Goal: Task Accomplishment & Management: Manage account settings

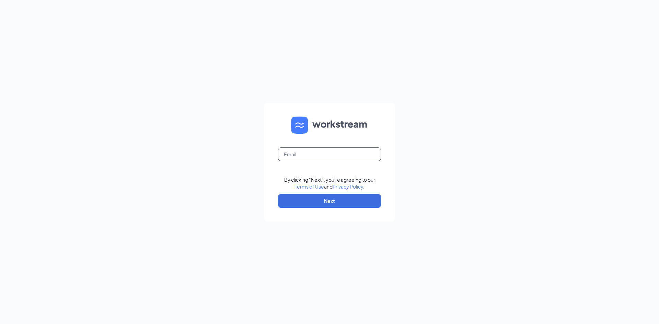
click at [309, 158] on input "text" at bounding box center [329, 155] width 103 height 14
type input "chickfilasunnyvale@gmail.com"
click at [331, 202] on button "Next" at bounding box center [329, 201] width 103 height 14
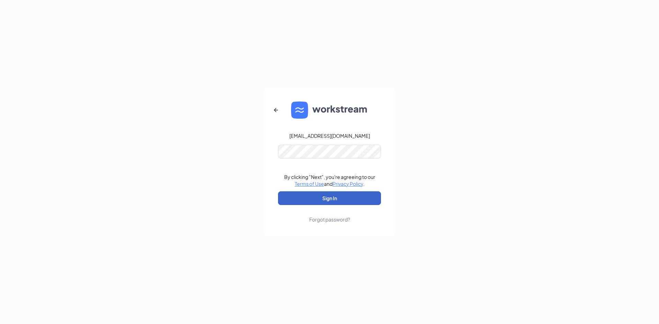
click at [337, 200] on button "Sign In" at bounding box center [329, 199] width 103 height 14
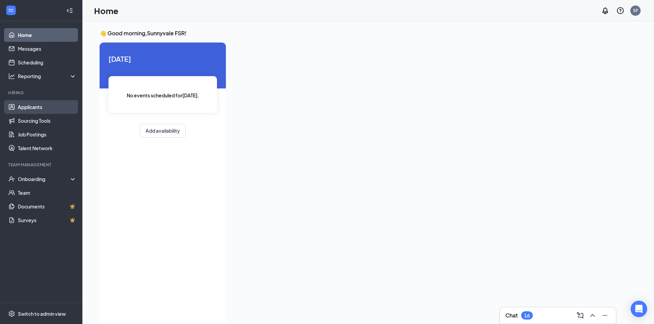
click at [38, 107] on link "Applicants" at bounding box center [47, 107] width 59 height 14
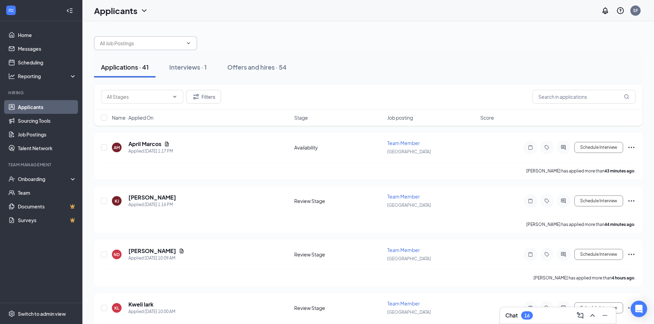
click at [176, 43] on input "text" at bounding box center [141, 43] width 83 height 8
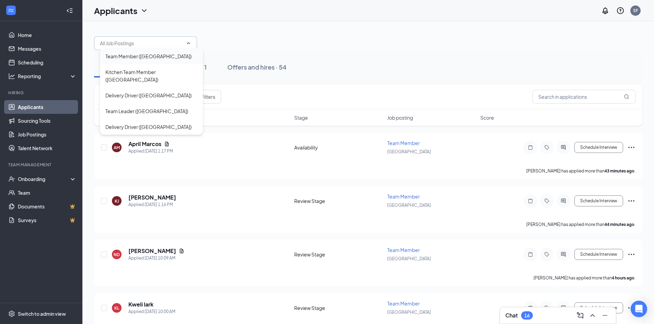
click at [158, 56] on div "Team Member ([GEOGRAPHIC_DATA])" at bounding box center [148, 57] width 86 height 8
type input "Team Member ([GEOGRAPHIC_DATA])"
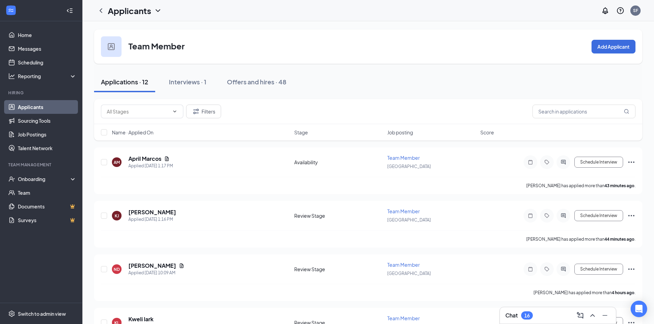
click at [326, 81] on div "Applications · 12 Interviews · 1 Offers and hires · 48" at bounding box center [368, 82] width 548 height 21
click at [35, 103] on link "Applicants" at bounding box center [47, 107] width 59 height 14
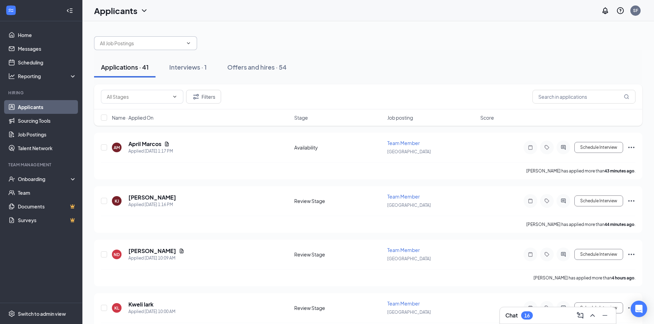
click at [169, 40] on input "text" at bounding box center [141, 43] width 83 height 8
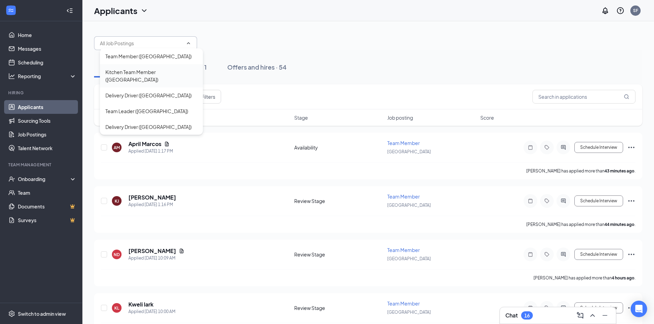
click at [156, 70] on div "Kitchen Team Member ([GEOGRAPHIC_DATA])" at bounding box center [151, 75] width 92 height 15
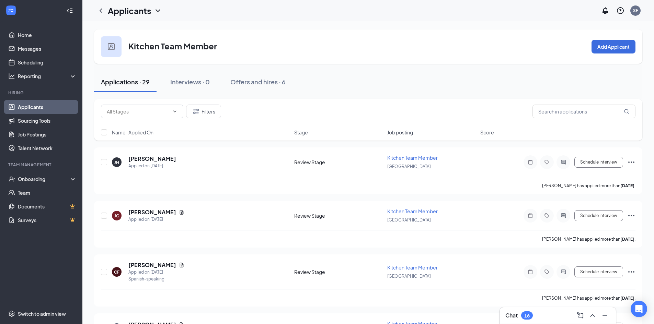
click at [161, 10] on icon "ChevronDown" at bounding box center [158, 11] width 8 height 8
click at [23, 106] on link "Applicants" at bounding box center [47, 107] width 59 height 14
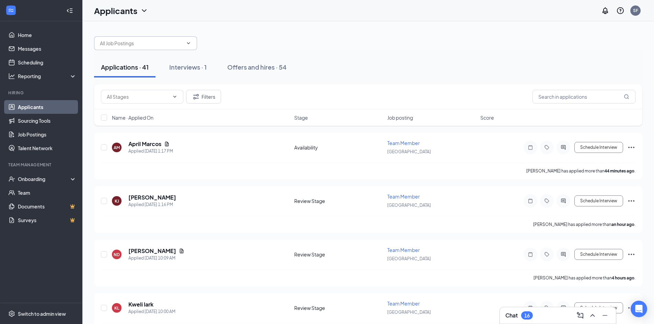
click at [139, 46] on input "text" at bounding box center [141, 43] width 83 height 8
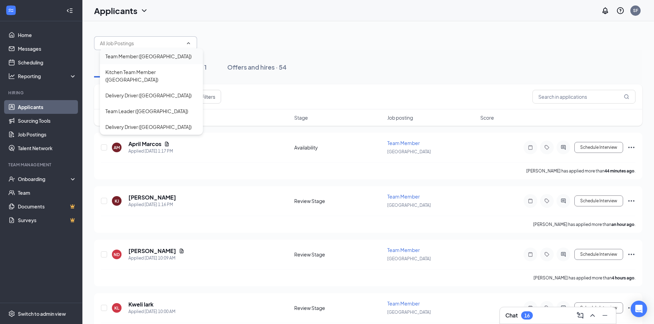
click at [152, 57] on div "Team Member ([GEOGRAPHIC_DATA])" at bounding box center [148, 57] width 86 height 8
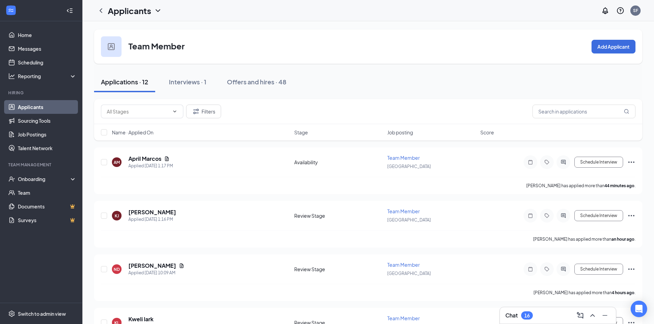
click at [354, 74] on div "Applications · 12 Interviews · 1 Offers and hires · 48" at bounding box center [368, 82] width 548 height 21
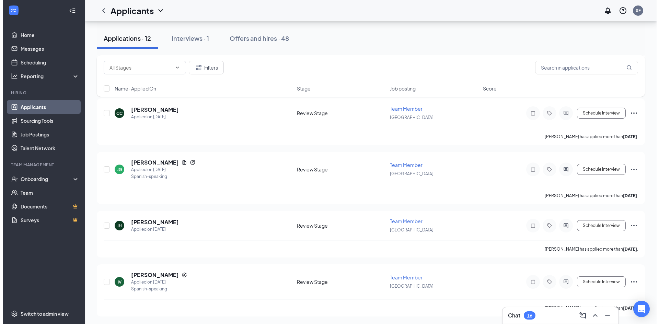
scroll to position [484, 0]
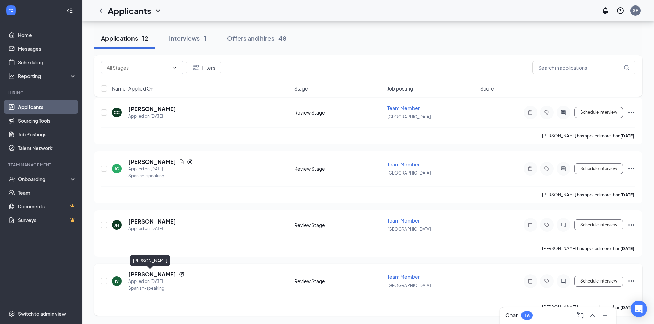
click at [153, 274] on h5 "[PERSON_NAME]" at bounding box center [152, 275] width 48 height 8
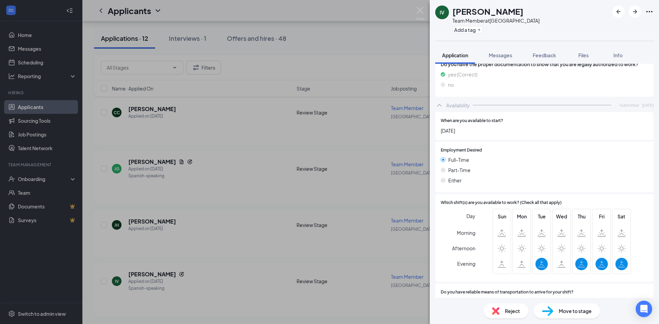
scroll to position [721, 0]
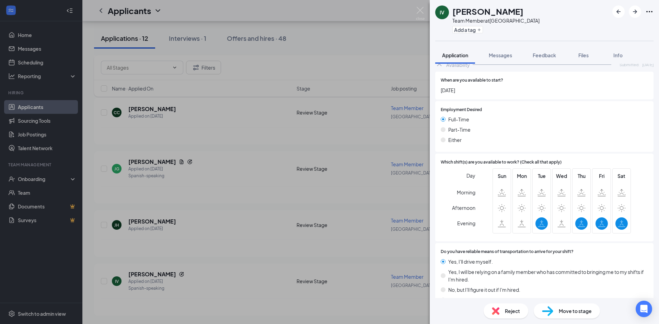
click at [510, 312] on span "Reject" at bounding box center [512, 312] width 15 height 8
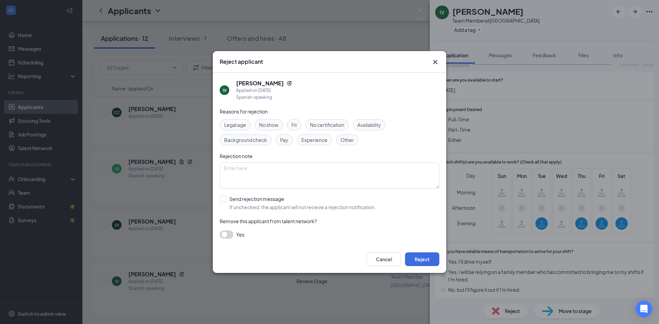
click at [376, 124] on span "Availability" at bounding box center [369, 125] width 24 height 8
click at [294, 122] on span "Fit" at bounding box center [293, 125] width 5 height 8
click at [423, 255] on button "Reject" at bounding box center [422, 260] width 34 height 14
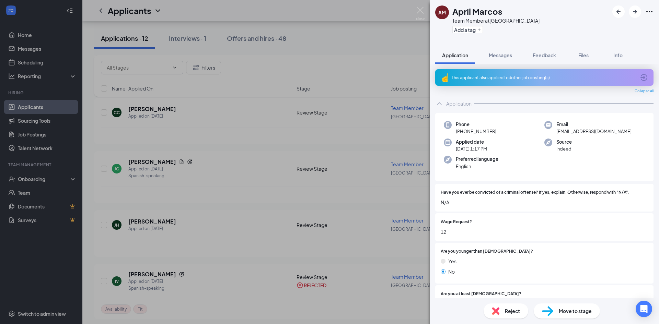
click at [636, 91] on span "Collapse all" at bounding box center [644, 91] width 19 height 5
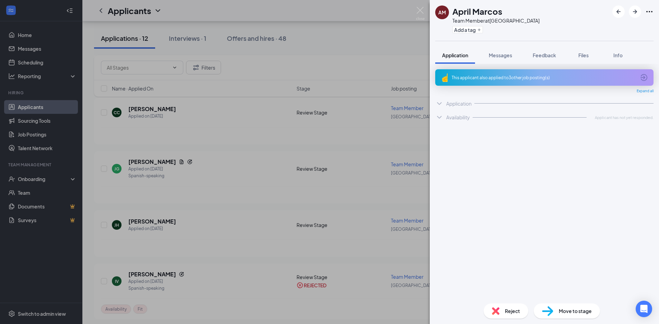
click at [636, 91] on div "Expand all" at bounding box center [544, 91] width 218 height 5
click at [643, 90] on span "Expand all" at bounding box center [645, 91] width 17 height 5
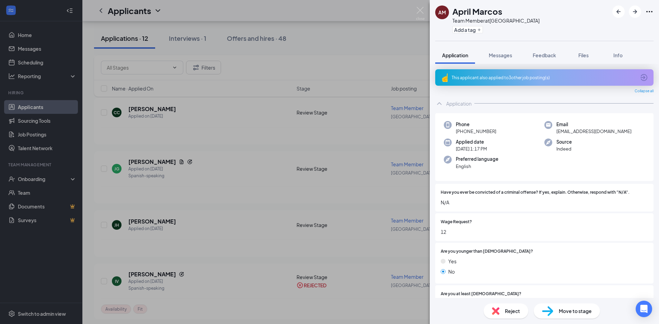
click at [643, 79] on div "This applicant also applied to 3 other job posting(s)" at bounding box center [544, 77] width 218 height 16
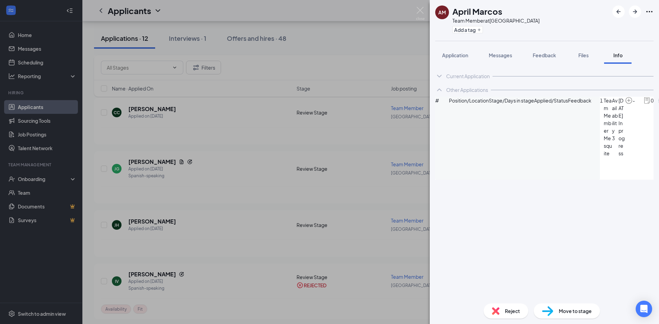
click at [463, 74] on div "Current Application" at bounding box center [468, 76] width 44 height 7
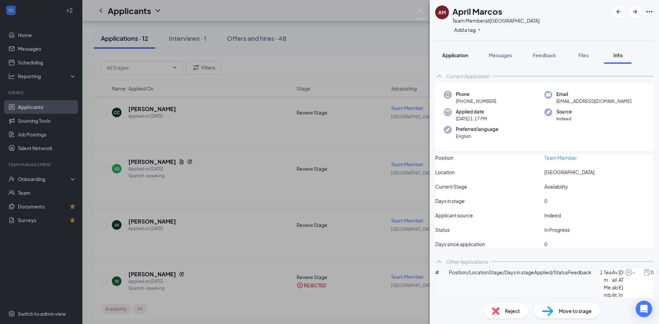
click at [448, 55] on span "Application" at bounding box center [455, 55] width 26 height 6
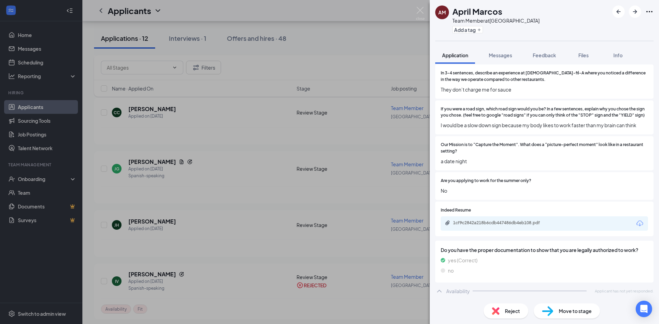
scroll to position [562, 0]
click at [482, 224] on div "1cf9c2842a218b6cdb447486db4eb108.pdf" at bounding box center [501, 222] width 96 height 5
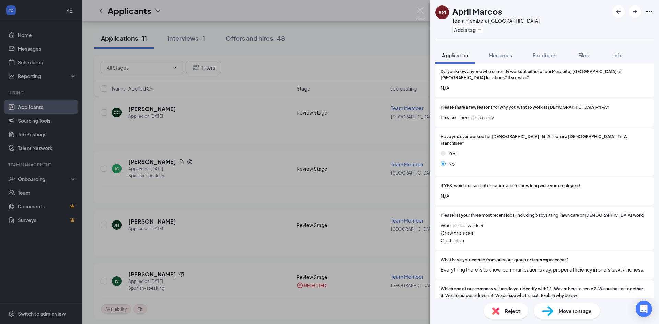
scroll to position [253, 0]
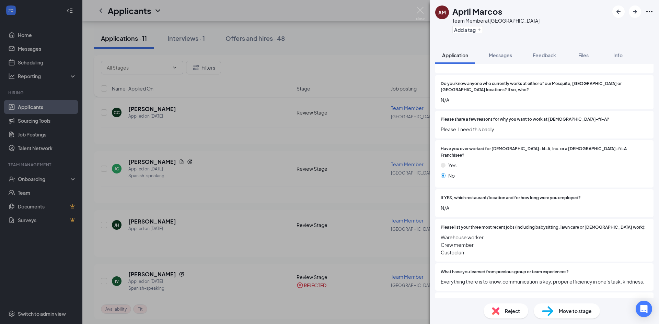
click at [513, 308] on span "Reject" at bounding box center [512, 312] width 15 height 8
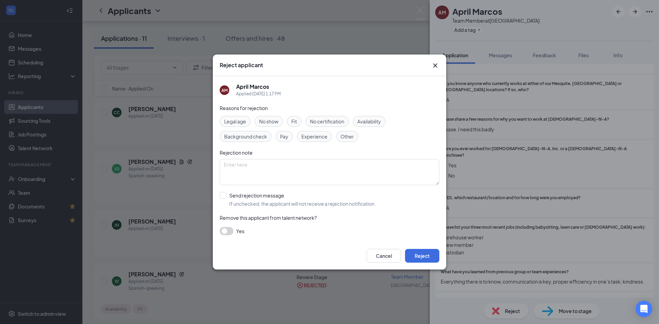
click at [296, 122] on span "Fit" at bounding box center [293, 122] width 5 height 8
click at [427, 259] on button "Reject" at bounding box center [422, 256] width 34 height 14
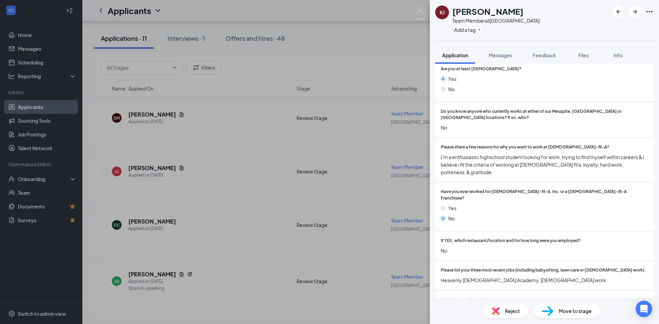
scroll to position [240, 0]
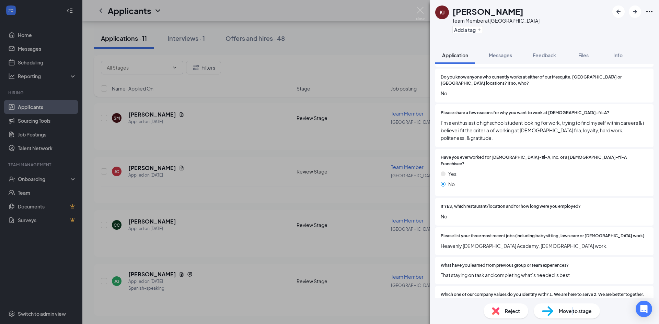
click at [572, 314] on span "Move to stage" at bounding box center [575, 312] width 33 height 8
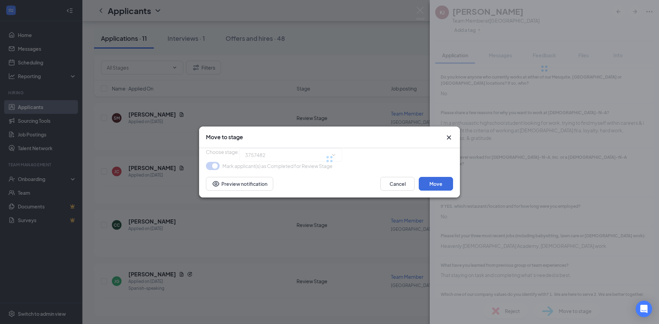
type input "Meet & Greet (next stage)"
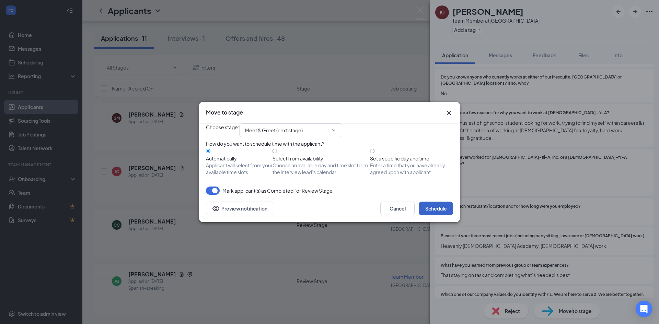
click at [431, 216] on button "Schedule" at bounding box center [436, 209] width 34 height 14
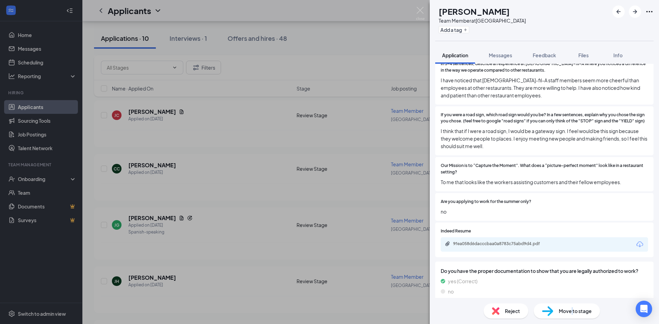
scroll to position [583, 0]
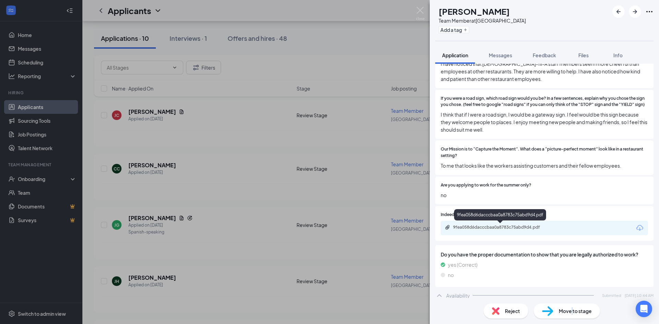
click at [479, 231] on div "9fea058d6dacccbaa0a8783c75abd9d4.pdf" at bounding box center [500, 228] width 111 height 7
click at [502, 194] on span "no" at bounding box center [544, 196] width 207 height 8
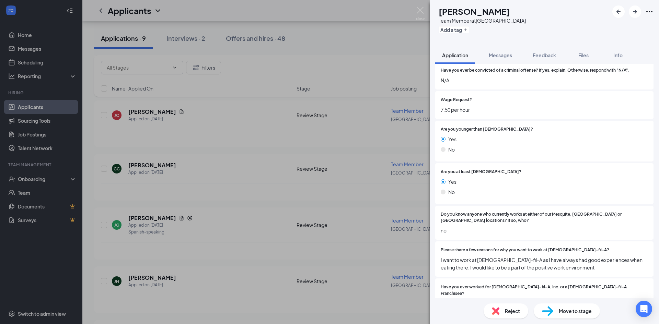
scroll to position [137, 0]
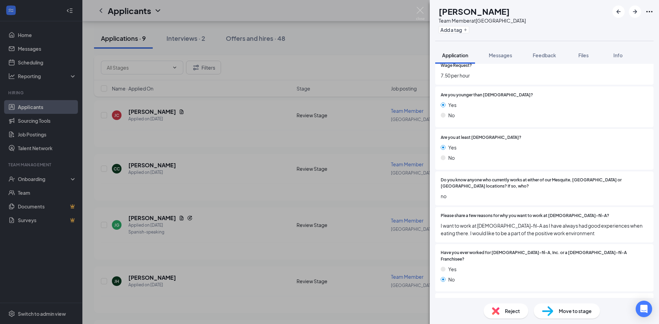
click at [573, 312] on span "Move to stage" at bounding box center [575, 312] width 33 height 8
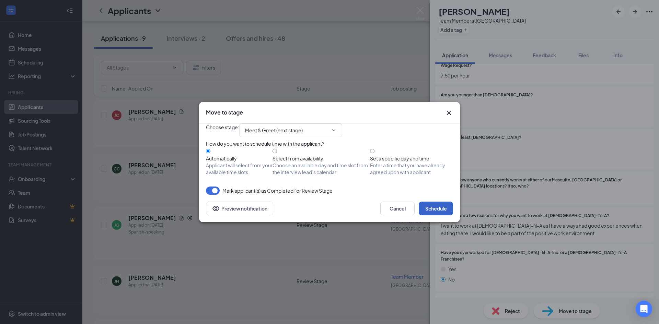
click at [427, 216] on button "Schedule" at bounding box center [436, 209] width 34 height 14
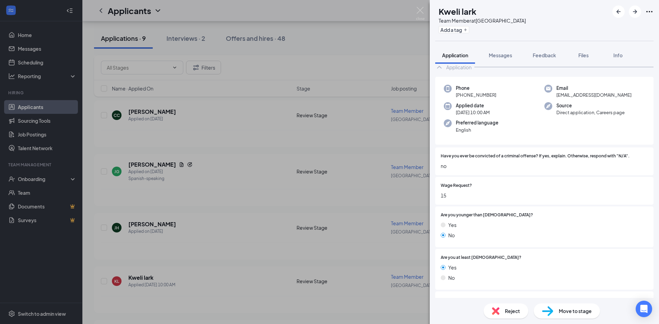
scroll to position [34, 0]
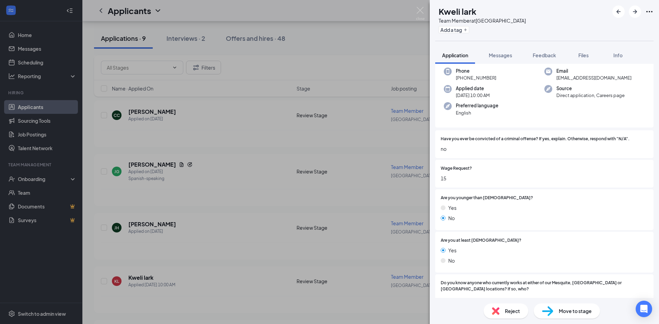
click at [511, 313] on span "Reject" at bounding box center [512, 312] width 15 height 8
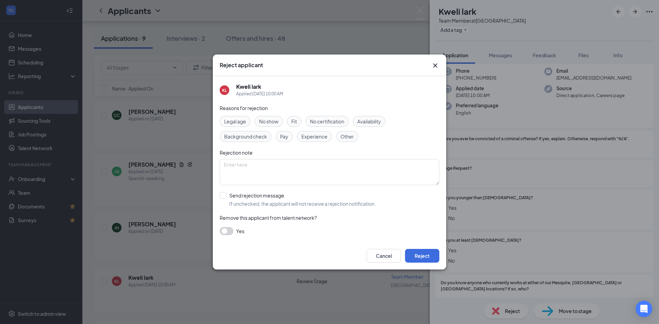
click at [286, 136] on span "Pay" at bounding box center [284, 137] width 8 height 8
click at [293, 123] on span "Fit" at bounding box center [293, 122] width 5 height 8
click at [428, 253] on button "Reject" at bounding box center [422, 256] width 34 height 14
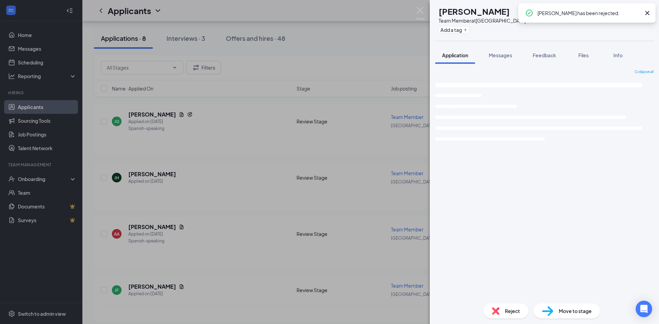
scroll to position [377, 0]
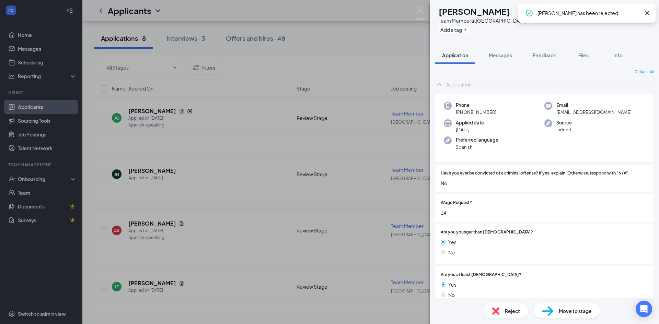
click at [514, 312] on span "Reject" at bounding box center [512, 312] width 15 height 8
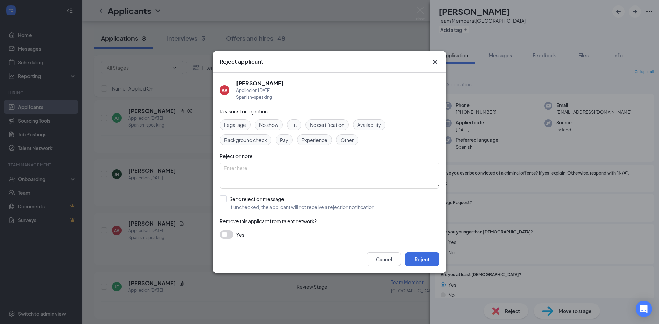
click at [289, 140] on div "Pay" at bounding box center [284, 140] width 17 height 11
click at [421, 261] on button "Reject" at bounding box center [422, 260] width 34 height 14
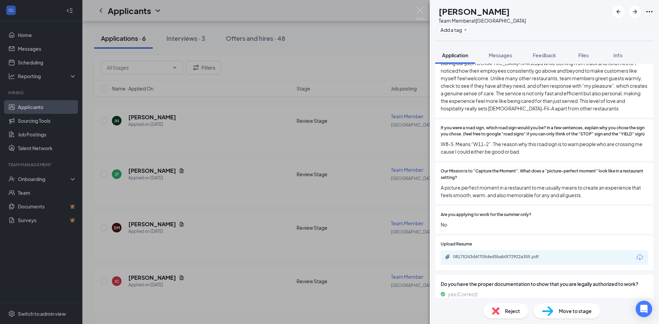
scroll to position [686, 0]
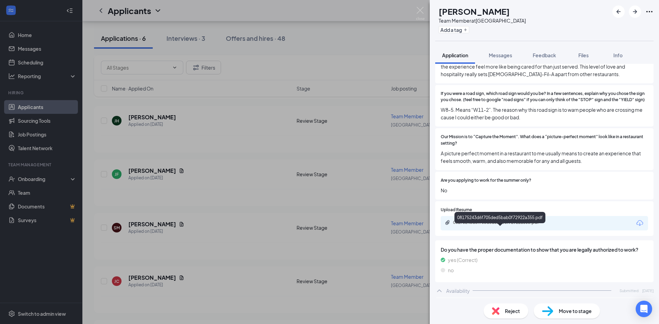
click at [477, 225] on div "08175243d6f705ded5bab0f72922a355.pdf" at bounding box center [501, 222] width 96 height 5
click at [503, 312] on div "Reject" at bounding box center [506, 311] width 45 height 15
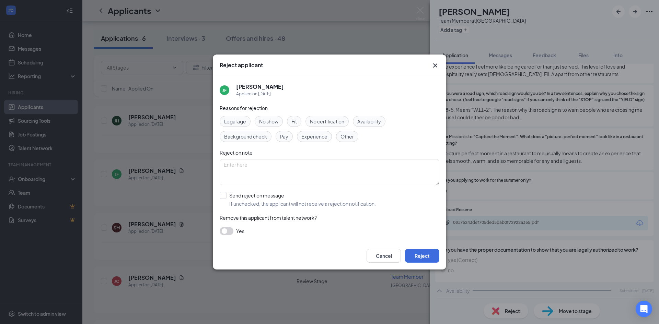
click at [283, 136] on span "Pay" at bounding box center [284, 137] width 8 height 8
click at [293, 122] on span "Fit" at bounding box center [293, 122] width 5 height 8
click at [415, 261] on button "Reject" at bounding box center [422, 256] width 34 height 14
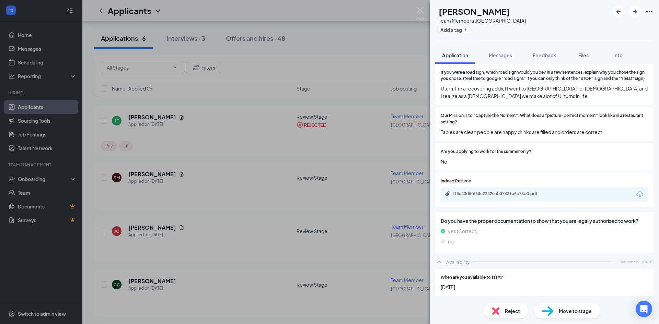
scroll to position [618, 0]
click at [463, 195] on div "ff8e80d5f663c22420ab37431a6c73d0.pdf" at bounding box center [501, 192] width 96 height 5
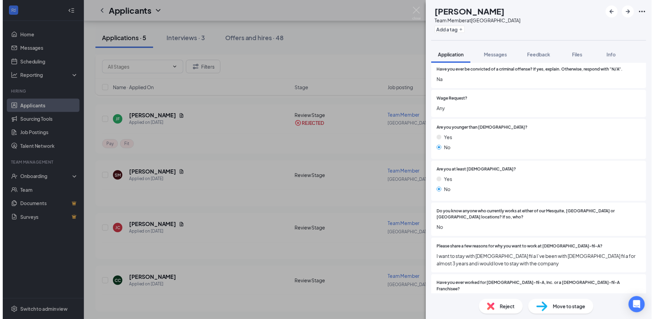
scroll to position [0, 0]
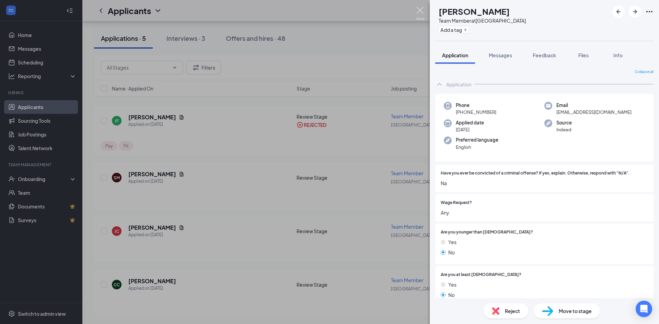
click at [420, 14] on img at bounding box center [420, 13] width 9 height 13
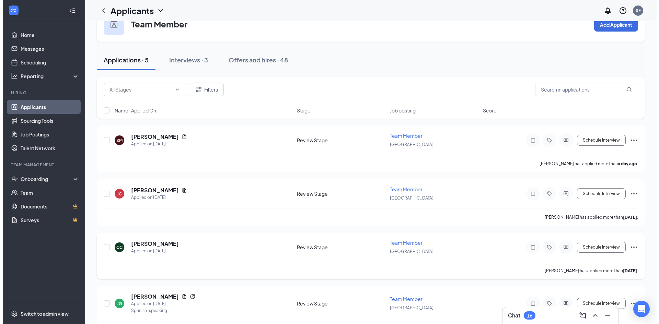
scroll to position [34, 0]
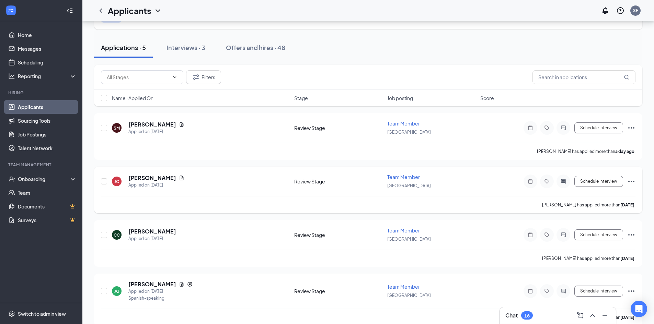
click at [265, 188] on div "[PERSON_NAME] [PERSON_NAME] Applied on [DATE]" at bounding box center [201, 181] width 178 height 14
click at [157, 178] on h5 "[PERSON_NAME]" at bounding box center [152, 178] width 48 height 8
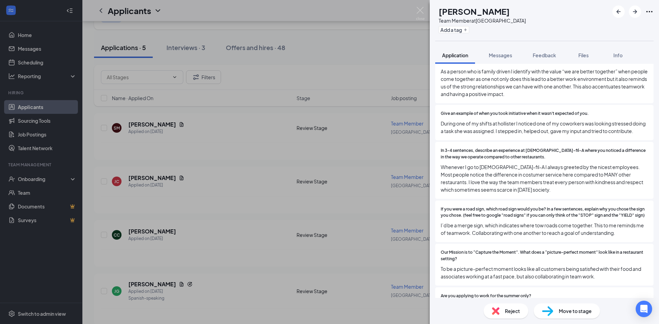
scroll to position [515, 0]
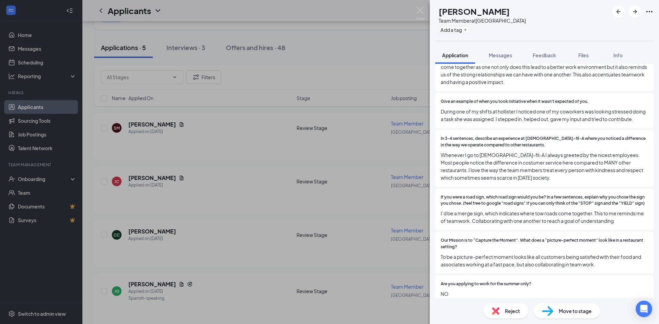
click at [506, 309] on span "Reject" at bounding box center [512, 312] width 15 height 8
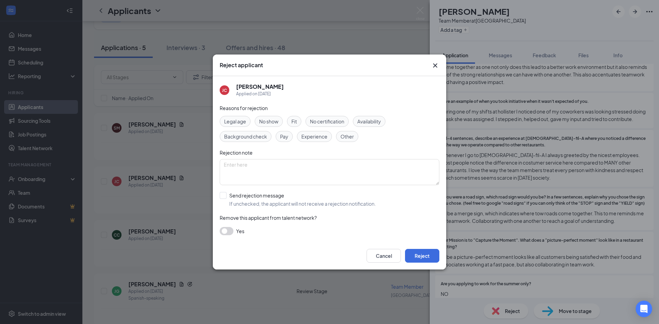
click at [285, 134] on span "Pay" at bounding box center [284, 137] width 8 height 8
click at [422, 258] on button "Reject" at bounding box center [422, 256] width 34 height 14
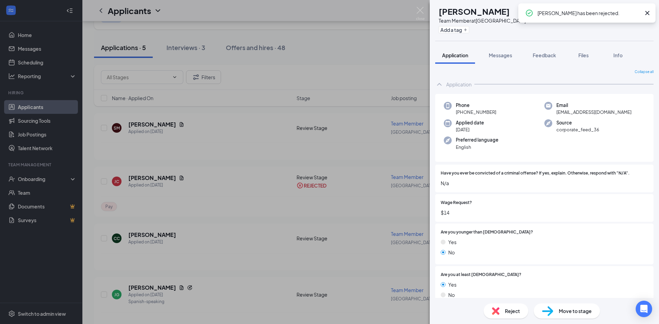
click at [506, 315] on span "Reject" at bounding box center [512, 312] width 15 height 8
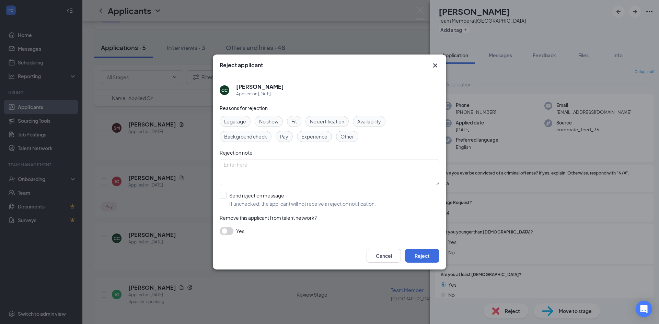
click at [290, 136] on div "Pay" at bounding box center [284, 136] width 17 height 11
click at [423, 255] on button "Reject" at bounding box center [422, 256] width 34 height 14
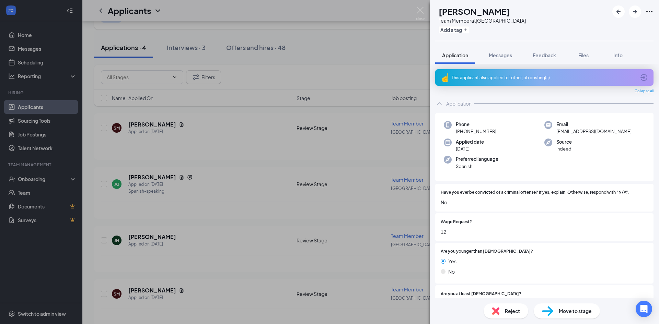
click at [609, 78] on div "This applicant also applied to 1 other job posting(s)" at bounding box center [544, 78] width 184 height 6
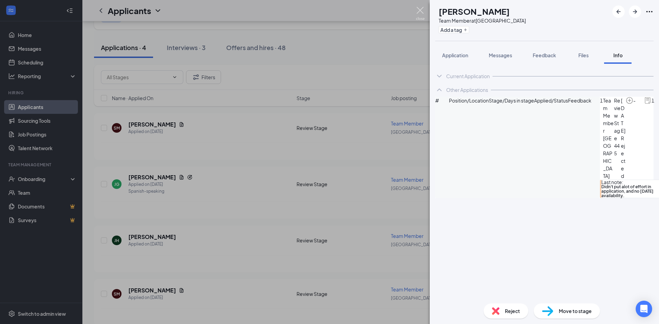
click at [423, 13] on img at bounding box center [420, 13] width 9 height 13
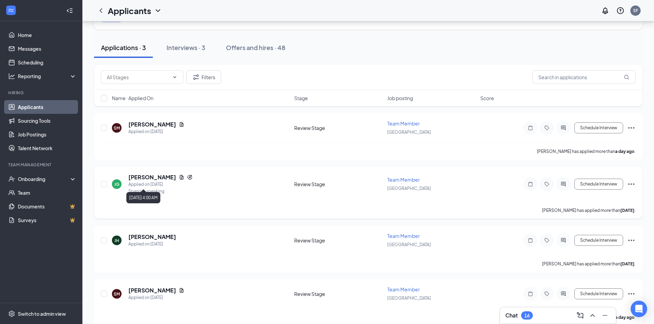
click at [167, 185] on div "Applied on [DATE]" at bounding box center [160, 184] width 64 height 7
click at [164, 177] on h5 "[PERSON_NAME]" at bounding box center [152, 178] width 48 height 8
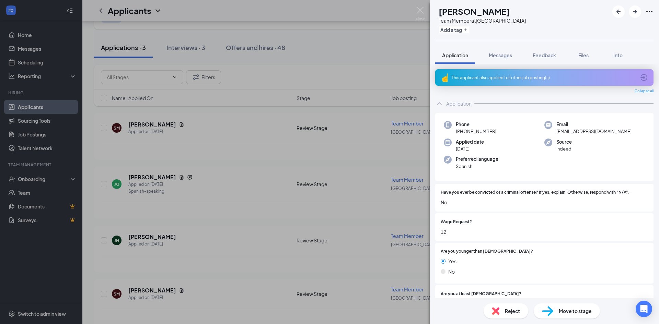
click at [554, 75] on div "This applicant also applied to 1 other job posting(s)" at bounding box center [544, 78] width 184 height 6
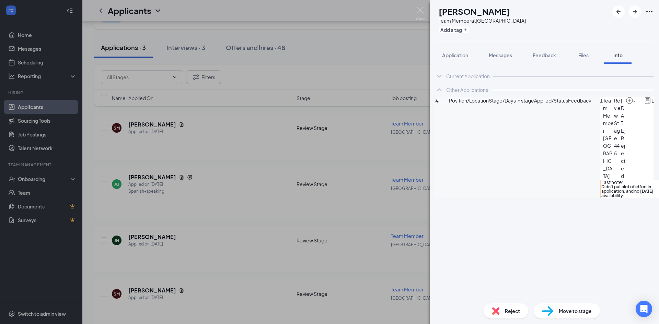
click at [601, 185] on span "Didn't put alot of effort in application, and no [DATE] availability." at bounding box center [633, 191] width 65 height 13
click at [644, 104] on img at bounding box center [648, 101] width 8 height 8
click at [510, 111] on div "# Position/Location Stage/Days in stage Applied/Status Feedback" at bounding box center [517, 148] width 165 height 102
click at [461, 75] on div "Current Application" at bounding box center [468, 76] width 44 height 7
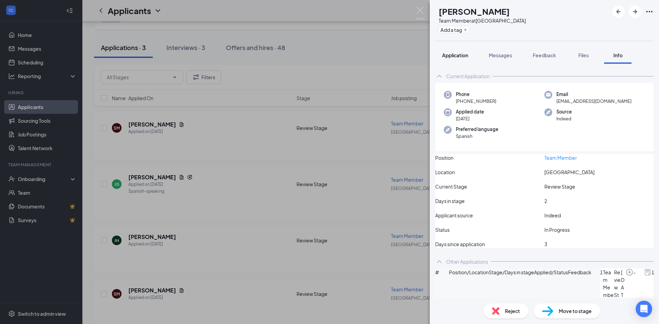
click at [455, 55] on span "Application" at bounding box center [455, 55] width 26 height 6
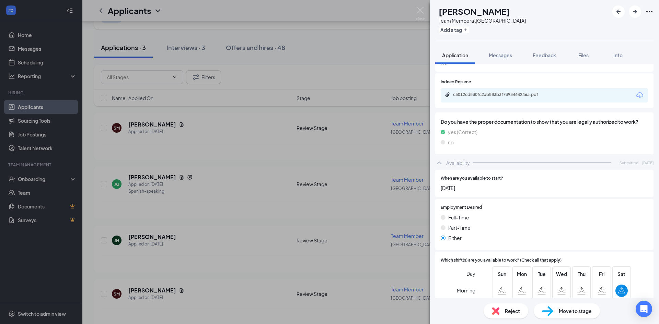
scroll to position [658, 0]
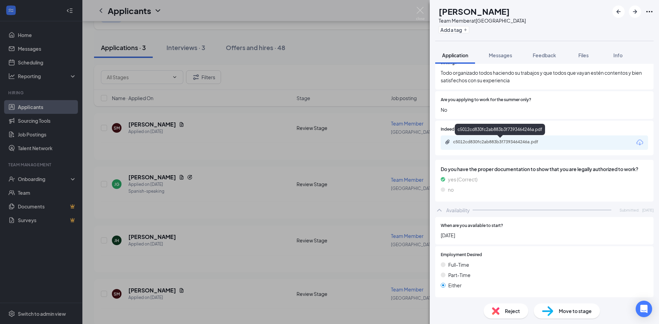
click at [504, 138] on div "c5012cd830fc2ab883b3f7393464246a.pdf" at bounding box center [544, 143] width 207 height 14
click at [502, 141] on div "c5012cd830fc2ab883b3f7393464246a.pdf" at bounding box center [501, 141] width 96 height 5
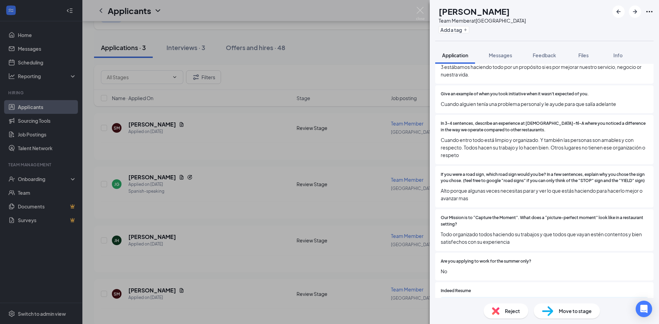
scroll to position [515, 0]
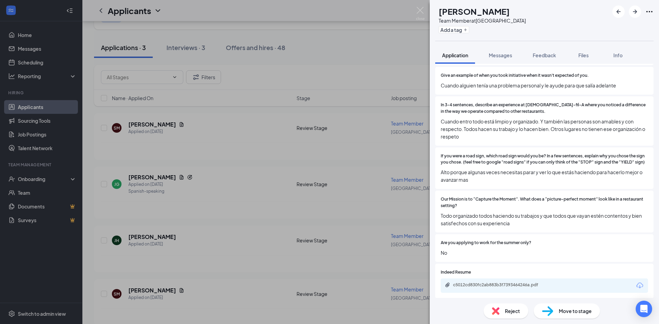
click at [516, 314] on span "Reject" at bounding box center [512, 312] width 15 height 8
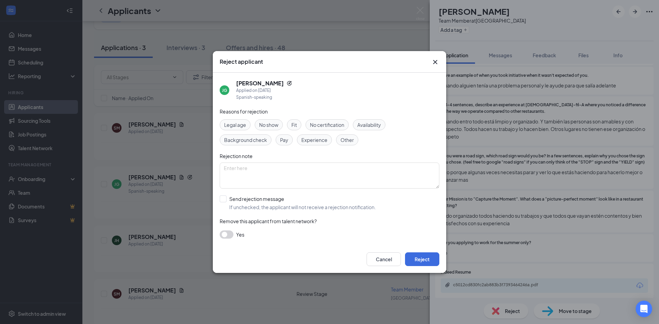
click at [294, 125] on span "Fit" at bounding box center [293, 125] width 5 height 8
click at [431, 261] on button "Reject" at bounding box center [422, 260] width 34 height 14
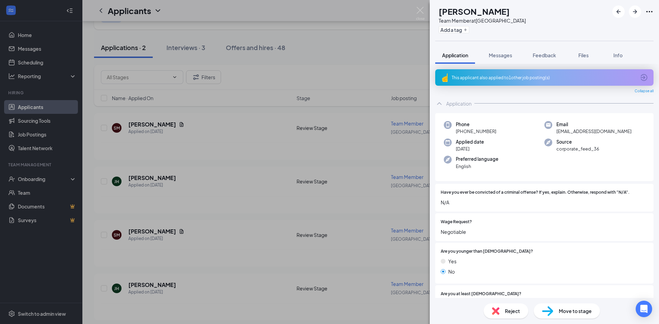
click at [635, 90] on span "Collapse all" at bounding box center [644, 91] width 19 height 5
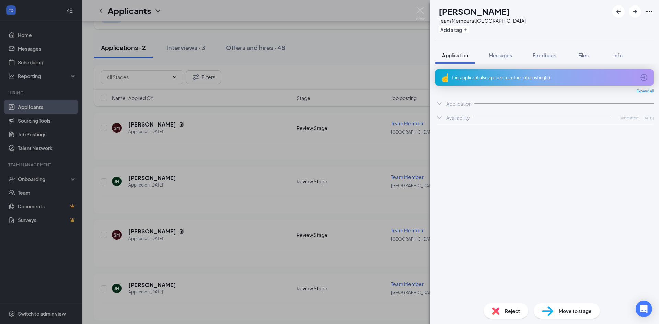
click at [634, 90] on div "Expand all" at bounding box center [544, 91] width 218 height 5
click at [628, 74] on div "This applicant also applied to 1 other job posting(s)" at bounding box center [544, 77] width 218 height 16
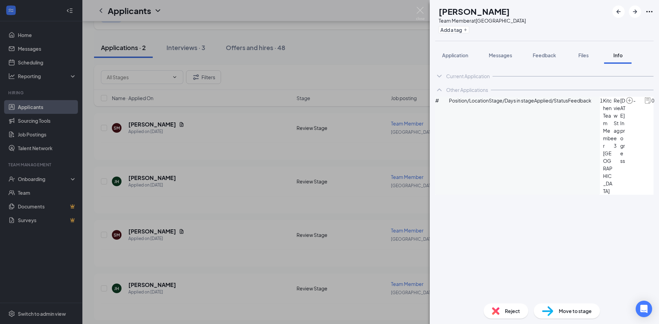
click at [485, 73] on div "Current Application" at bounding box center [468, 76] width 44 height 7
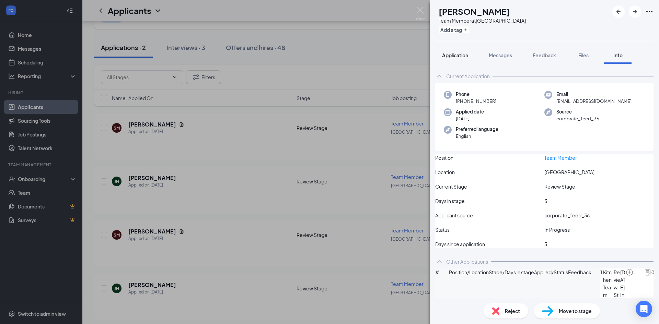
click at [447, 56] on span "Application" at bounding box center [455, 55] width 26 height 6
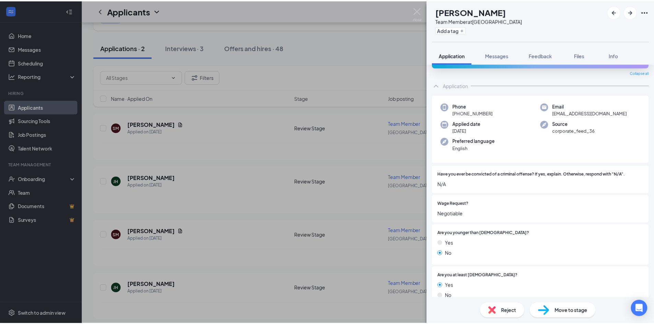
scroll to position [34, 0]
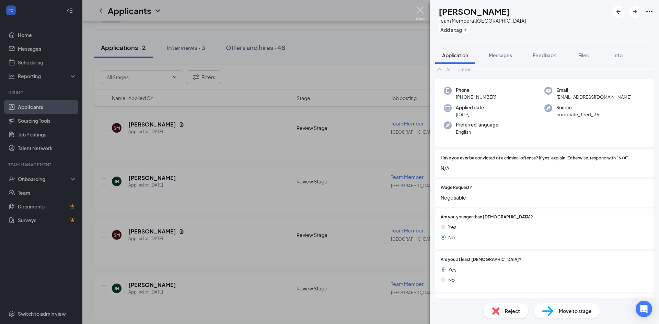
click at [422, 15] on img at bounding box center [420, 13] width 9 height 13
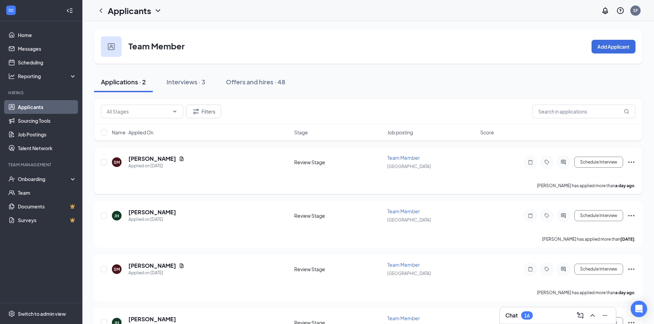
click at [231, 165] on div "SM [PERSON_NAME] Applied on [DATE]" at bounding box center [201, 162] width 178 height 14
click at [160, 159] on h5 "[PERSON_NAME]" at bounding box center [152, 159] width 48 height 8
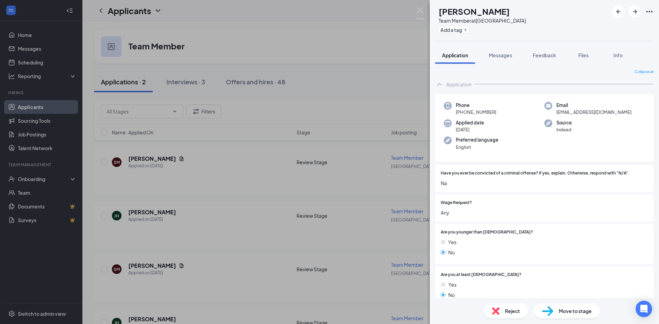
click at [502, 313] on div "Reject" at bounding box center [506, 311] width 45 height 15
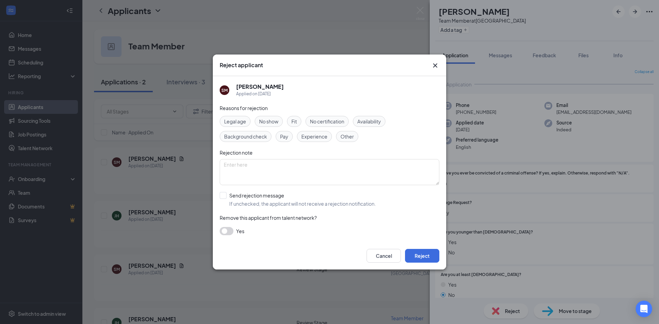
click at [295, 119] on span "Fit" at bounding box center [293, 122] width 5 height 8
drag, startPoint x: 312, startPoint y: 141, endPoint x: 269, endPoint y: 247, distance: 114.7
click at [269, 247] on div "Cancel Reject" at bounding box center [329, 255] width 233 height 27
click at [419, 255] on button "Reject" at bounding box center [422, 256] width 34 height 14
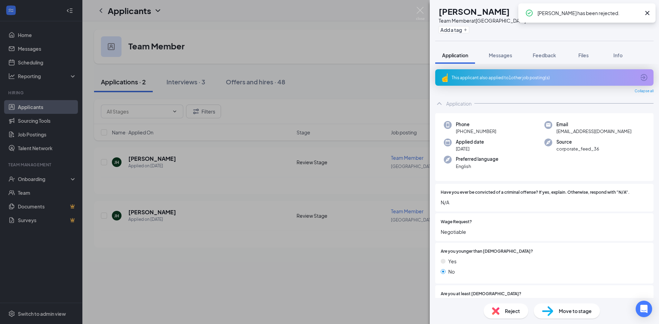
click at [156, 161] on div "[PERSON_NAME] Team Member at [GEOGRAPHIC_DATA] Add a tag Application Messages F…" at bounding box center [329, 162] width 659 height 324
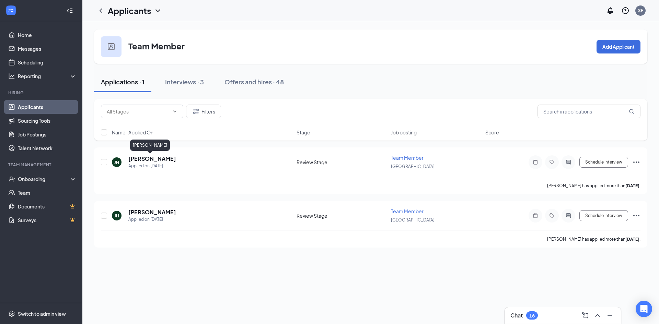
click at [156, 161] on h5 "[PERSON_NAME]" at bounding box center [152, 159] width 48 height 8
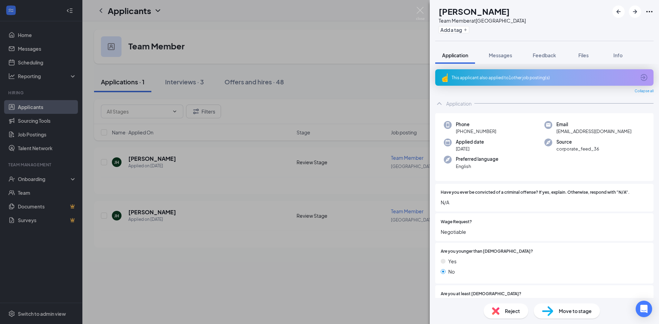
click at [641, 72] on div "This applicant also applied to 1 other job posting(s)" at bounding box center [544, 77] width 218 height 16
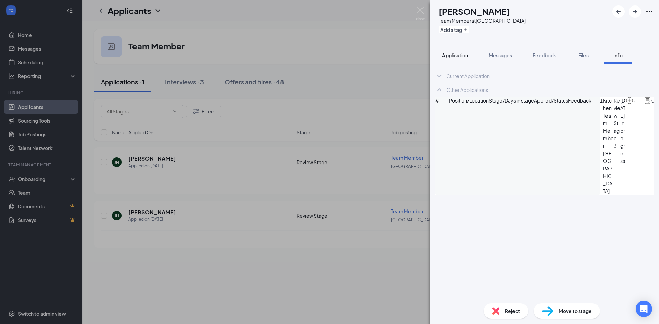
click at [453, 56] on span "Application" at bounding box center [455, 55] width 26 height 6
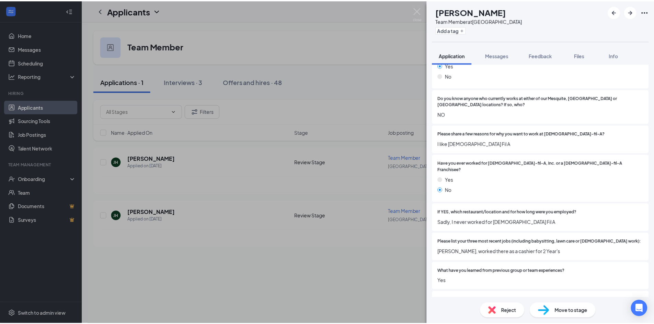
scroll to position [240, 0]
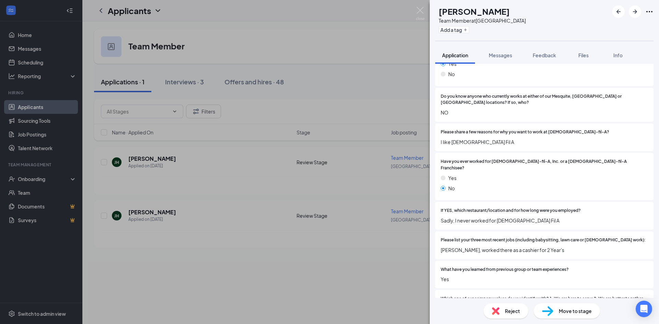
click at [516, 314] on span "Reject" at bounding box center [512, 312] width 15 height 8
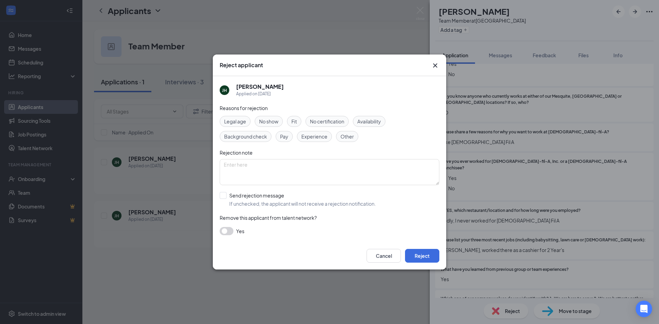
click at [295, 123] on span "Fit" at bounding box center [293, 122] width 5 height 8
click at [416, 258] on button "Reject" at bounding box center [422, 256] width 34 height 14
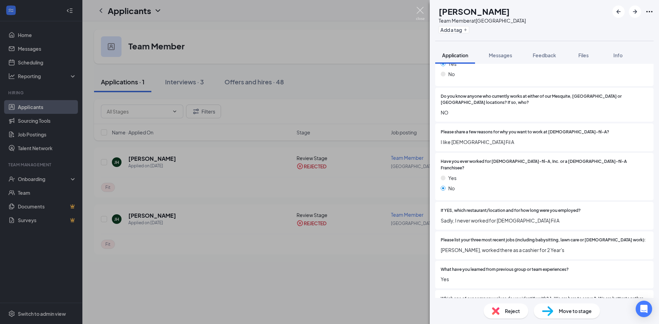
click at [418, 11] on img at bounding box center [420, 13] width 9 height 13
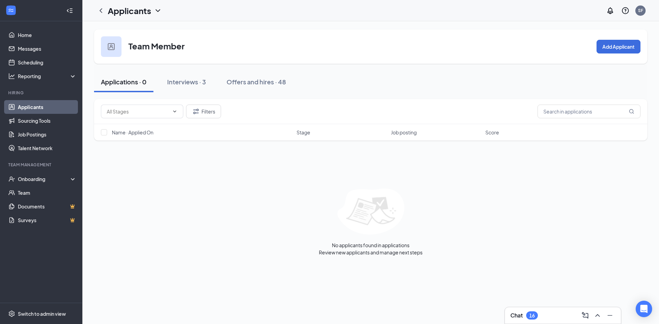
click at [32, 104] on link "Applicants" at bounding box center [47, 107] width 59 height 14
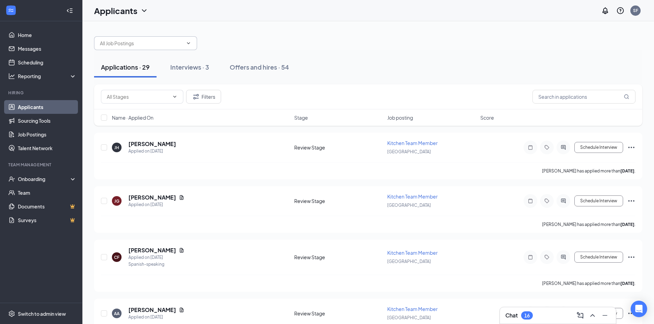
click at [189, 45] on icon "ChevronDown" at bounding box center [188, 43] width 5 height 5
click at [184, 44] on span at bounding box center [187, 43] width 7 height 5
click at [184, 42] on span at bounding box center [187, 43] width 7 height 5
click at [134, 11] on h1 "Applicants" at bounding box center [115, 11] width 43 height 12
click at [119, 27] on link "Applicants" at bounding box center [135, 29] width 74 height 7
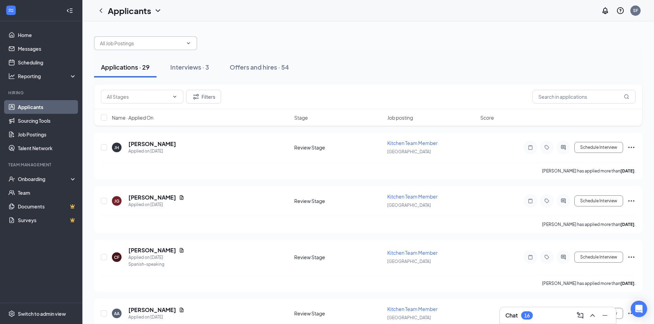
click at [142, 42] on input "text" at bounding box center [141, 43] width 83 height 8
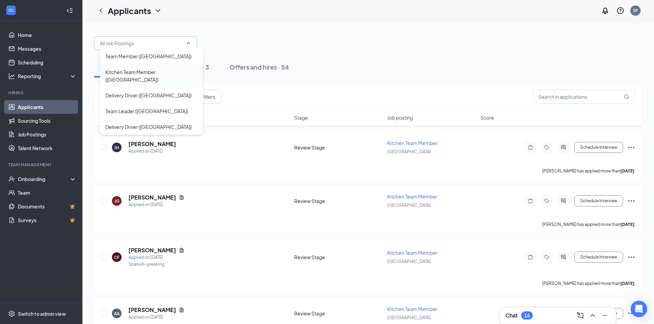
click at [151, 74] on div "Kitchen Team Member ([GEOGRAPHIC_DATA])" at bounding box center [151, 75] width 92 height 15
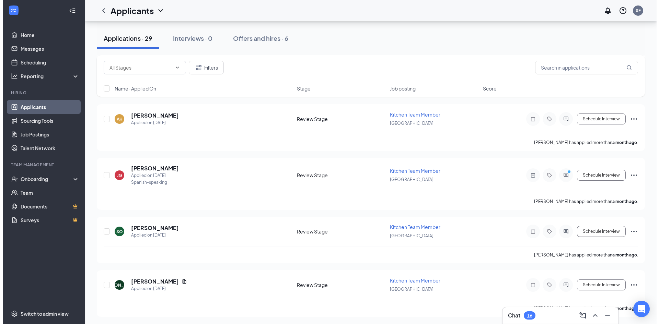
scroll to position [1416, 0]
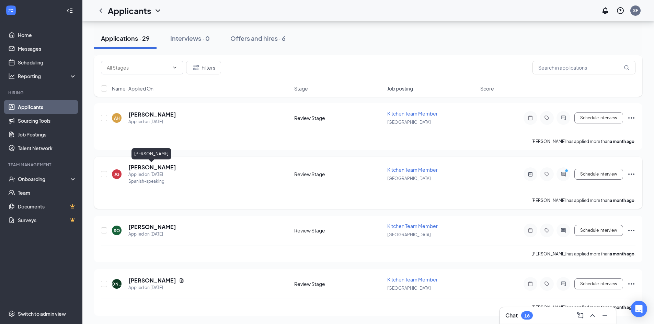
click at [159, 167] on h5 "[PERSON_NAME]" at bounding box center [152, 168] width 48 height 8
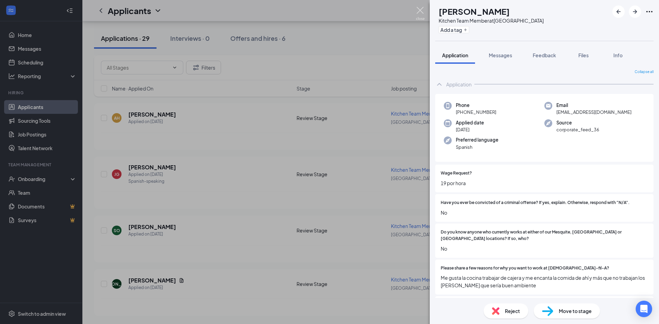
click at [419, 12] on img at bounding box center [420, 13] width 9 height 13
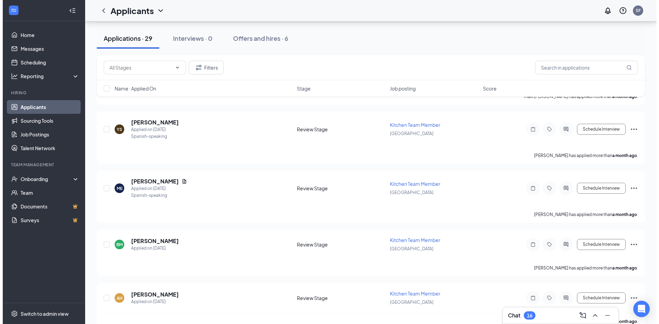
scroll to position [1416, 0]
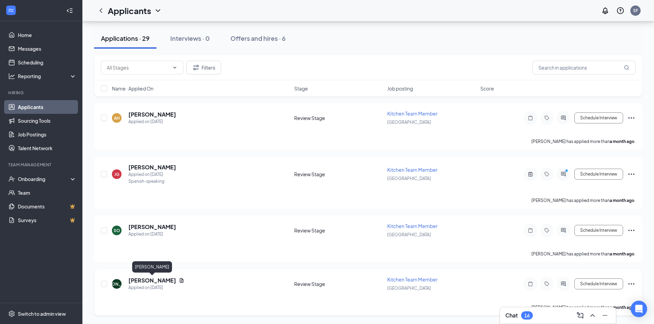
click at [144, 278] on h5 "[PERSON_NAME]" at bounding box center [152, 281] width 48 height 8
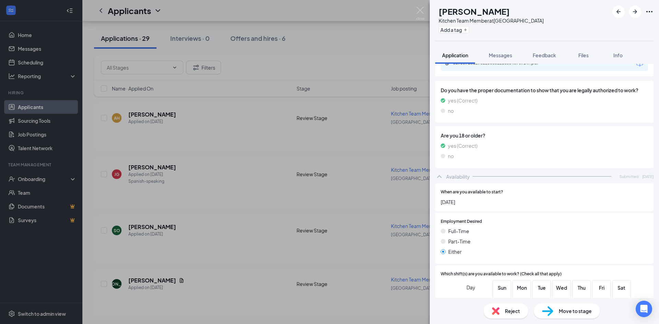
scroll to position [735, 0]
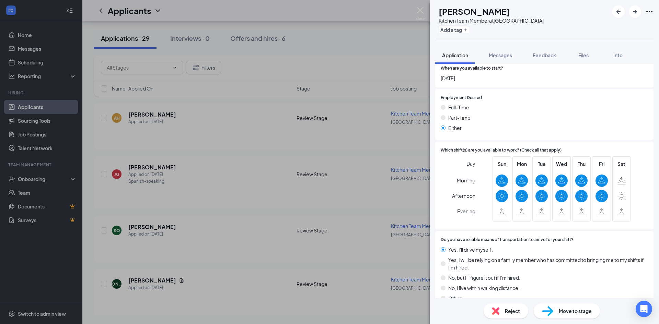
click at [236, 254] on div "[PERSON_NAME] Kitchen Team Member at [GEOGRAPHIC_DATA] Add a tag Application Me…" at bounding box center [329, 162] width 659 height 324
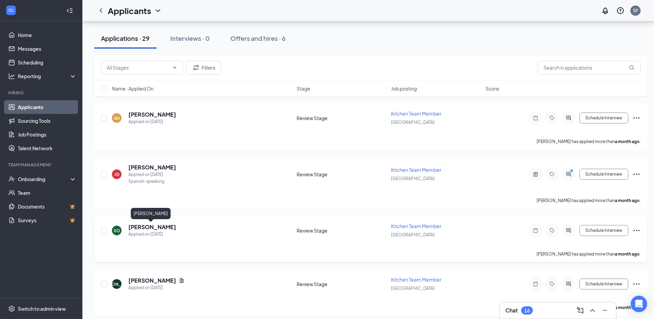
click at [150, 227] on h5 "[PERSON_NAME]" at bounding box center [152, 227] width 48 height 8
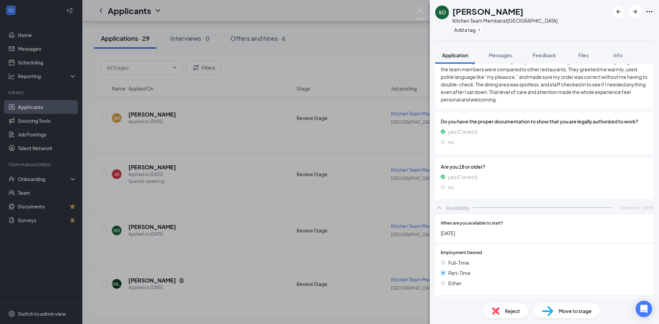
scroll to position [739, 0]
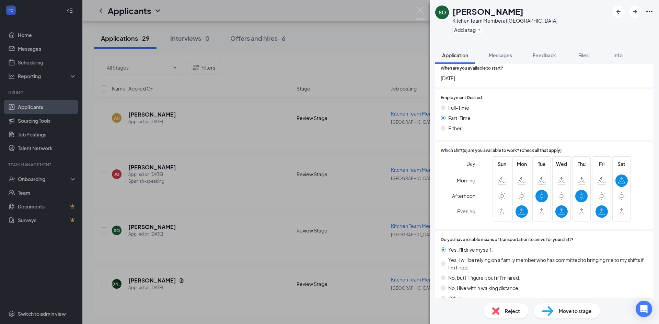
click at [224, 176] on div "SO [PERSON_NAME] Kitchen Team Member at [GEOGRAPHIC_DATA] Add a tag Application…" at bounding box center [329, 162] width 659 height 324
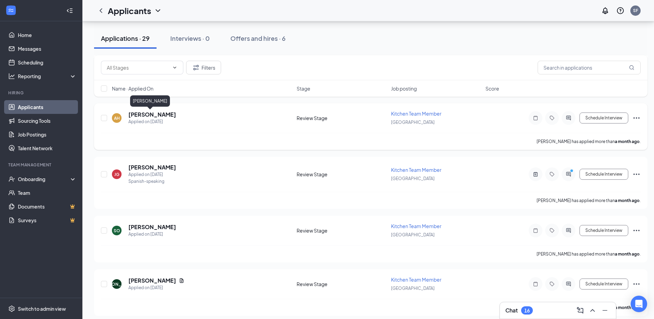
click at [132, 112] on h5 "[PERSON_NAME]" at bounding box center [152, 115] width 48 height 8
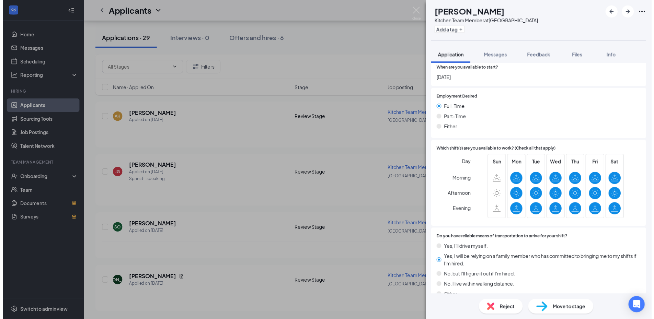
scroll to position [725, 0]
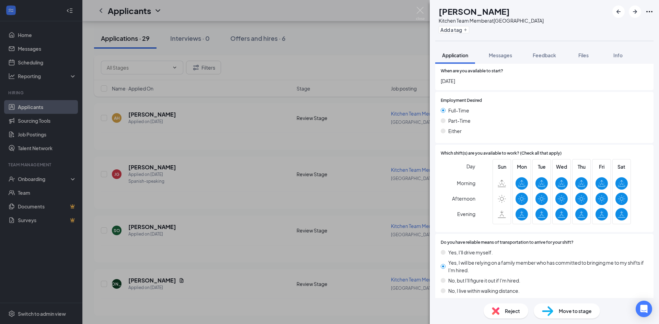
click at [201, 143] on div "AH [PERSON_NAME] Kitchen Team Member at [GEOGRAPHIC_DATA] Add a tag Application…" at bounding box center [329, 162] width 659 height 324
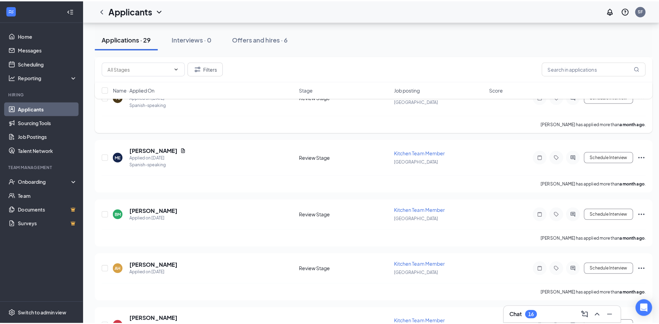
scroll to position [1244, 0]
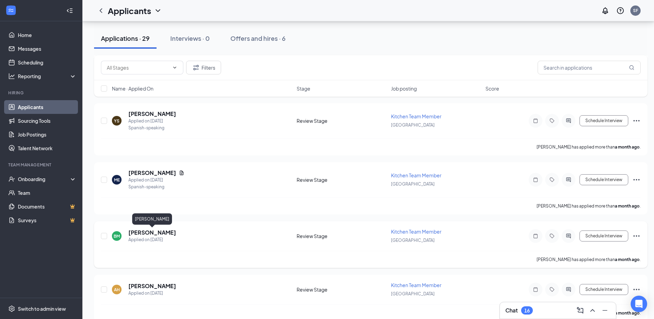
click at [162, 234] on h5 "[PERSON_NAME]" at bounding box center [152, 233] width 48 height 8
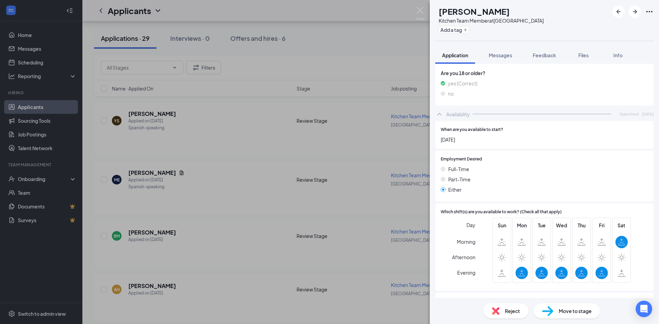
scroll to position [610, 0]
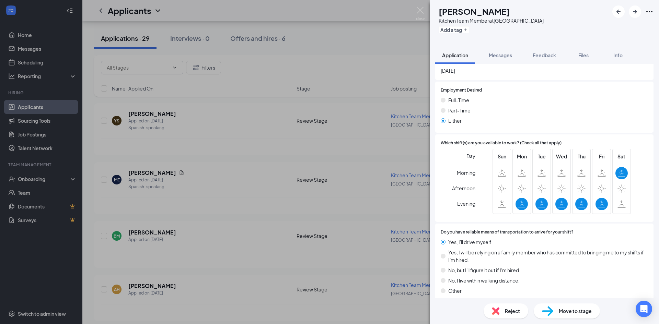
click at [214, 134] on div "BM [PERSON_NAME] Kitchen Team Member at [GEOGRAPHIC_DATA] Add a tag Application…" at bounding box center [329, 162] width 659 height 324
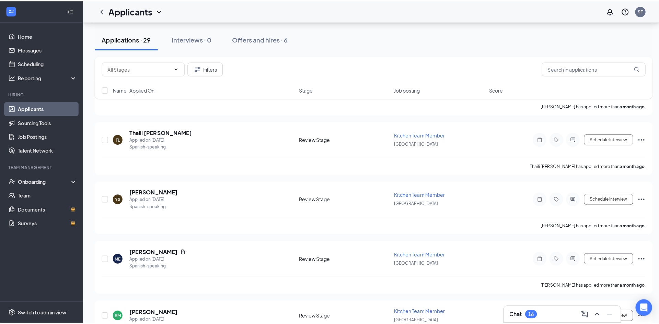
scroll to position [1107, 0]
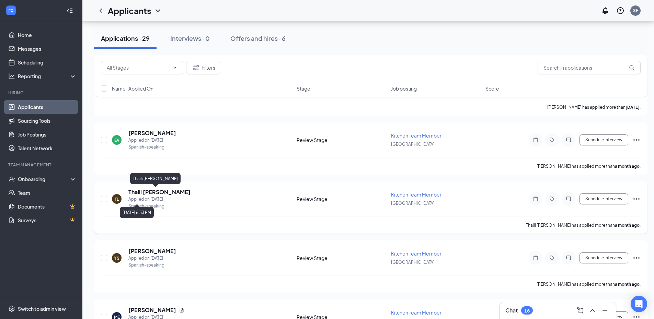
click at [157, 193] on h5 "Thaili [PERSON_NAME]" at bounding box center [159, 192] width 62 height 8
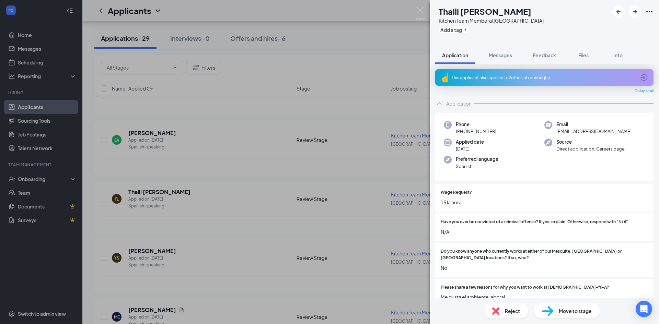
click at [609, 72] on div "This applicant also applied to 2 other job posting(s)" at bounding box center [544, 77] width 218 height 16
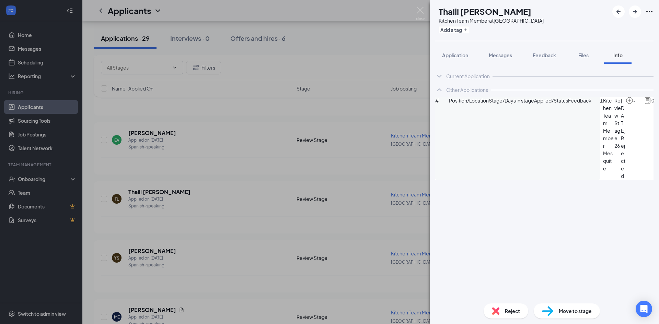
click at [352, 52] on div "TL Thaili [PERSON_NAME] Kitchen Team Member at [GEOGRAPHIC_DATA] Add a tag Appl…" at bounding box center [329, 162] width 659 height 324
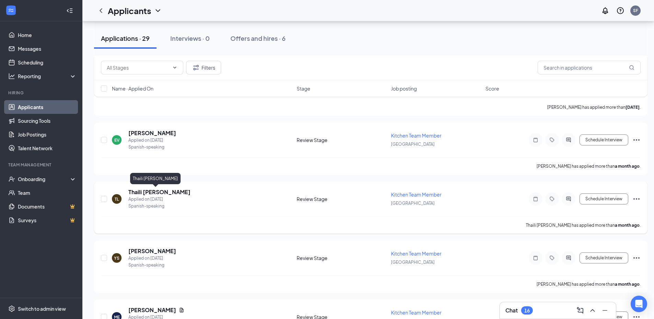
click at [146, 191] on h5 "Thaili [PERSON_NAME]" at bounding box center [159, 192] width 62 height 8
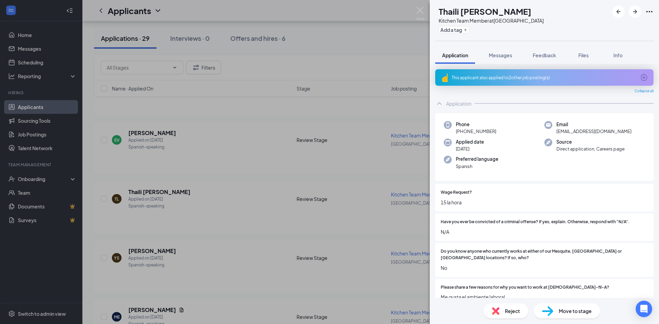
click at [634, 78] on div "This applicant also applied to 2 other job posting(s)" at bounding box center [544, 77] width 218 height 16
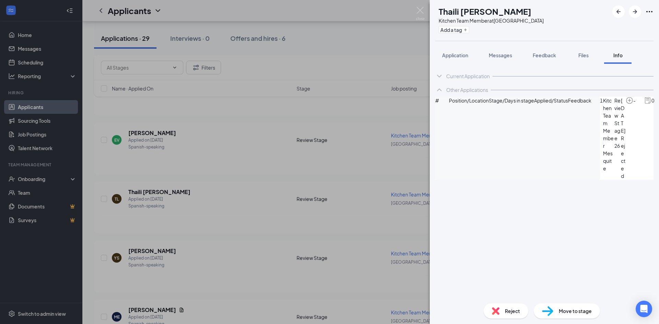
drag, startPoint x: 390, startPoint y: 118, endPoint x: 294, endPoint y: 137, distance: 96.9
click at [389, 118] on div "TL Thaili [PERSON_NAME] Kitchen Team Member at [GEOGRAPHIC_DATA] Add a tag Appl…" at bounding box center [329, 162] width 659 height 324
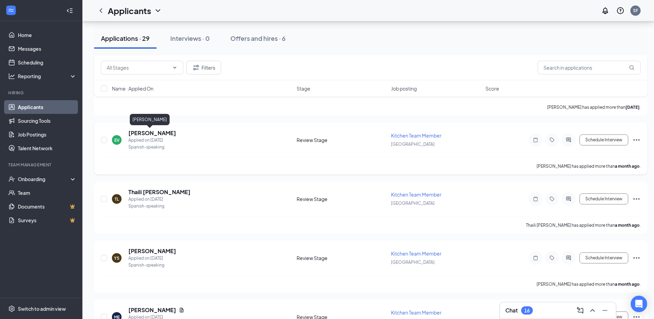
click at [141, 136] on h5 "[PERSON_NAME]" at bounding box center [152, 133] width 48 height 8
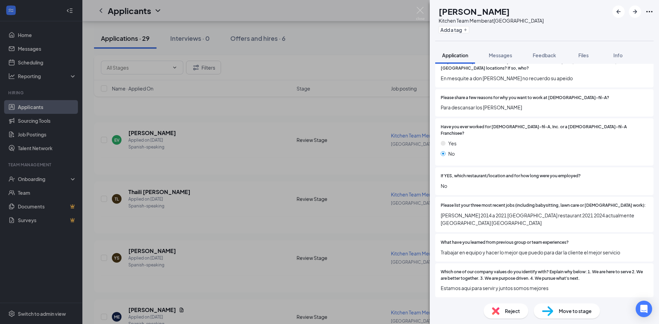
scroll to position [107, 0]
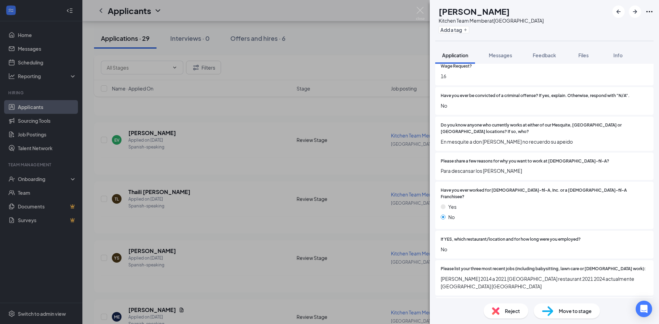
click at [300, 114] on div "EV [PERSON_NAME] Kitchen Team Member at [GEOGRAPHIC_DATA] Add a tag Application…" at bounding box center [329, 162] width 659 height 324
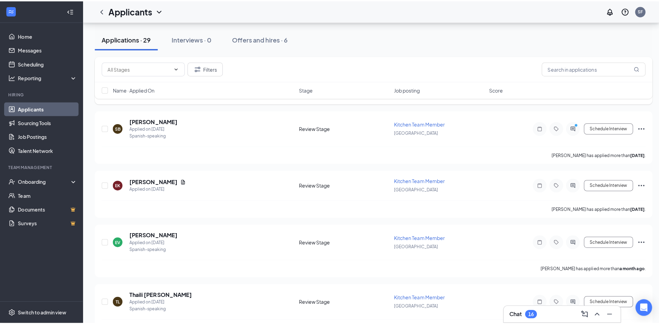
scroll to position [935, 0]
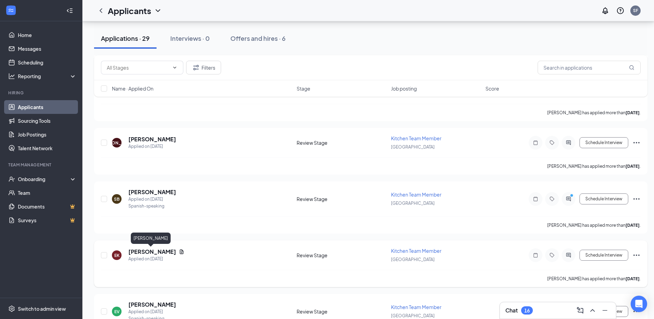
click at [139, 252] on h5 "[PERSON_NAME]" at bounding box center [152, 252] width 48 height 8
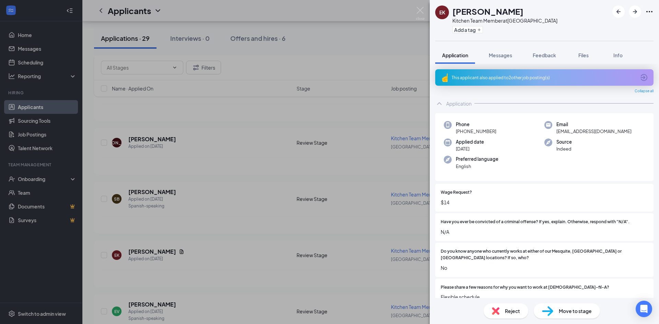
click at [503, 75] on div "This applicant also applied to 2 other job posting(s)" at bounding box center [544, 78] width 184 height 6
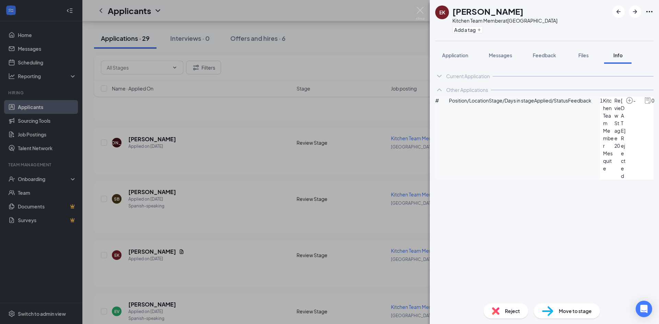
click at [225, 118] on div "[PERSON_NAME] Kitchen Team Member at [GEOGRAPHIC_DATA] Add a tag Application Me…" at bounding box center [329, 162] width 659 height 324
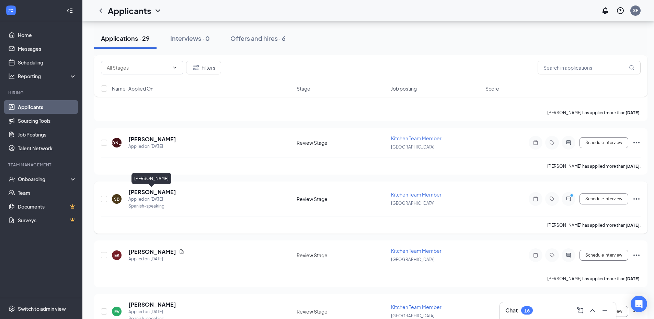
click at [141, 195] on h5 "[PERSON_NAME]" at bounding box center [152, 192] width 48 height 8
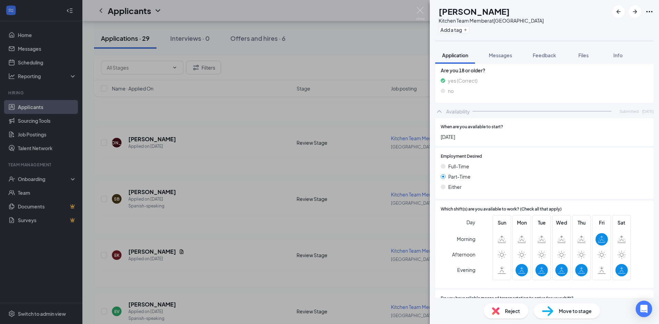
scroll to position [618, 0]
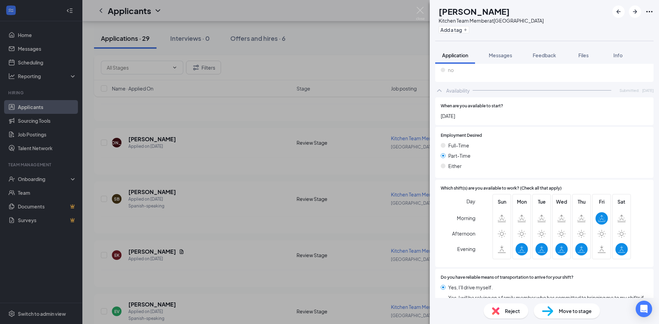
click at [235, 137] on div "SB [PERSON_NAME] Kitchen Team Member at [GEOGRAPHIC_DATA] Add a tag Application…" at bounding box center [329, 162] width 659 height 324
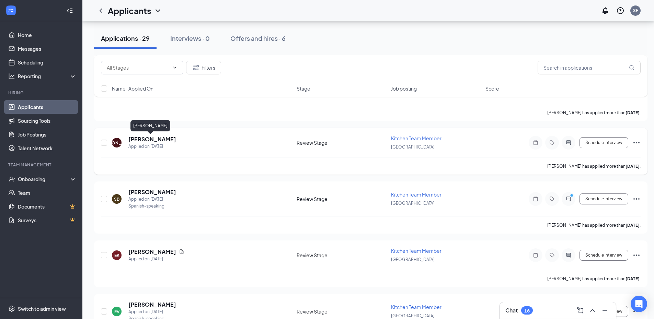
click at [138, 141] on h5 "[PERSON_NAME]" at bounding box center [152, 140] width 48 height 8
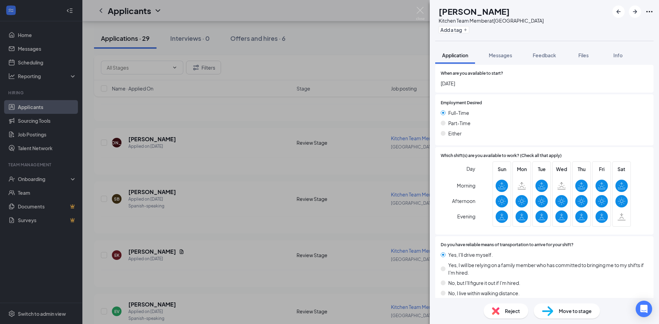
scroll to position [769, 0]
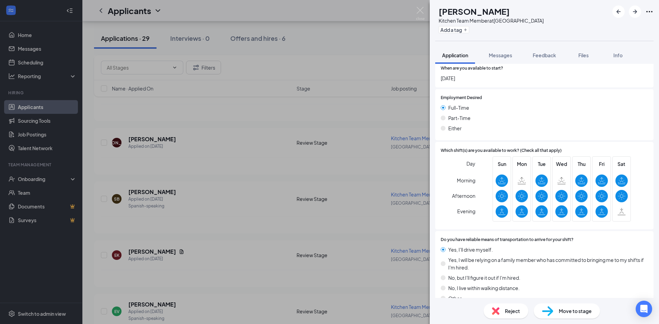
click at [270, 163] on div "[PERSON_NAME] [PERSON_NAME] Kitchen Team Member at [GEOGRAPHIC_DATA] Add a tag …" at bounding box center [329, 162] width 659 height 324
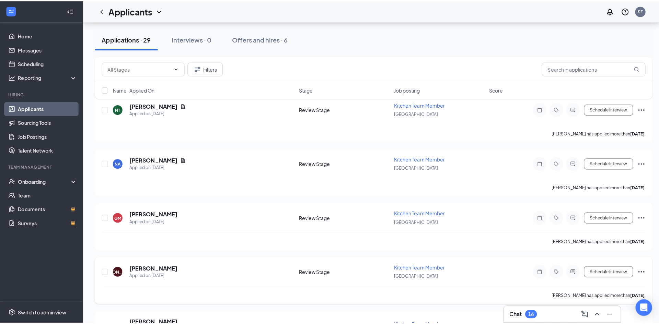
scroll to position [798, 0]
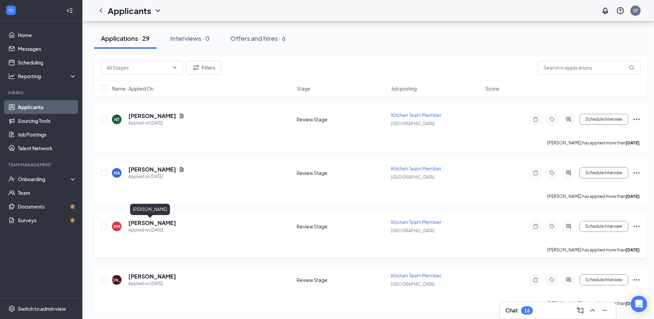
click at [148, 225] on h5 "[PERSON_NAME]" at bounding box center [152, 223] width 48 height 8
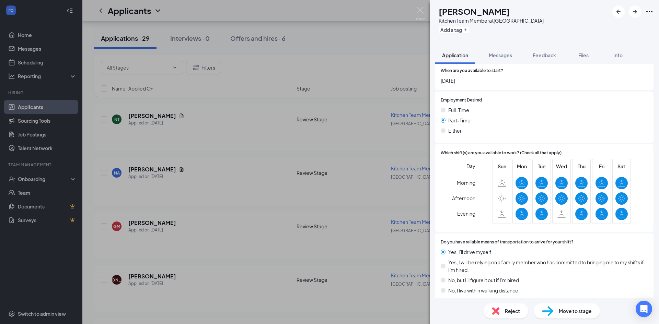
scroll to position [640, 0]
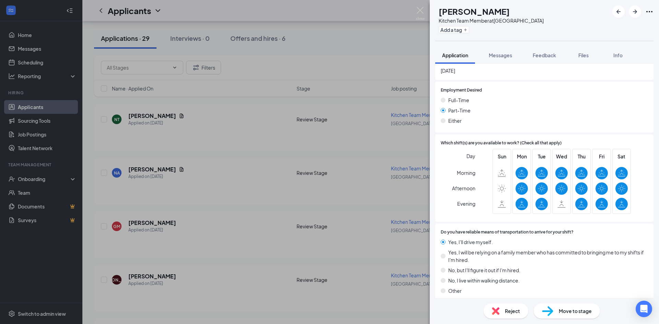
click at [231, 160] on div "GM [PERSON_NAME] Kitchen Team Member at [GEOGRAPHIC_DATA] Add a tag Application…" at bounding box center [329, 162] width 659 height 324
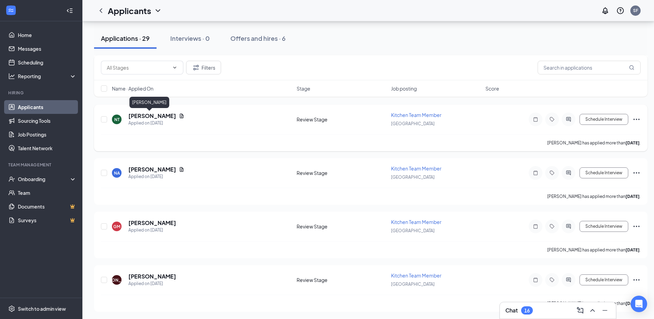
click at [155, 117] on h5 "[PERSON_NAME]" at bounding box center [152, 116] width 48 height 8
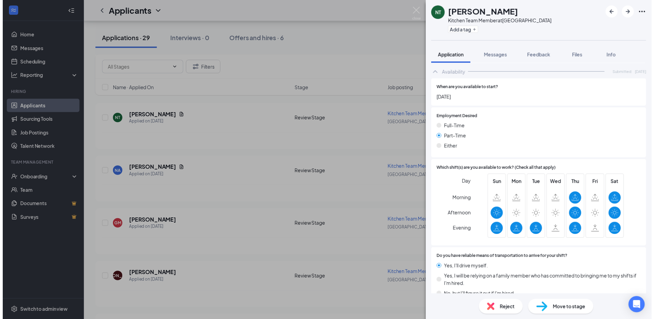
scroll to position [491, 0]
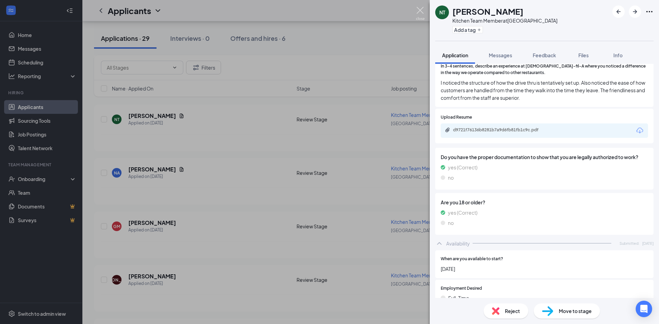
click at [418, 9] on img at bounding box center [420, 13] width 9 height 13
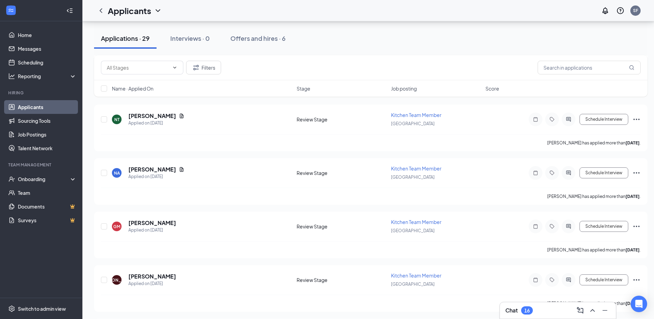
click at [27, 106] on link "Applicants" at bounding box center [47, 107] width 59 height 14
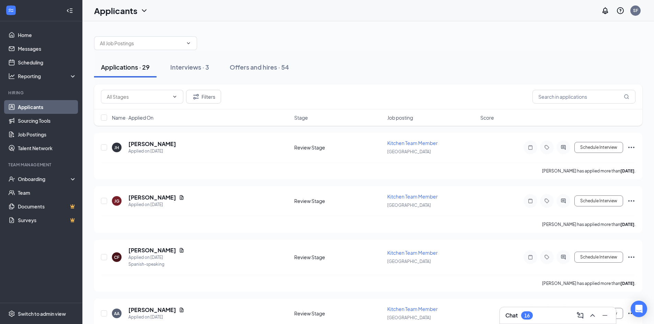
click at [133, 73] on button "Applications · 29" at bounding box center [125, 67] width 62 height 21
click at [140, 142] on h5 "[PERSON_NAME]" at bounding box center [152, 144] width 48 height 8
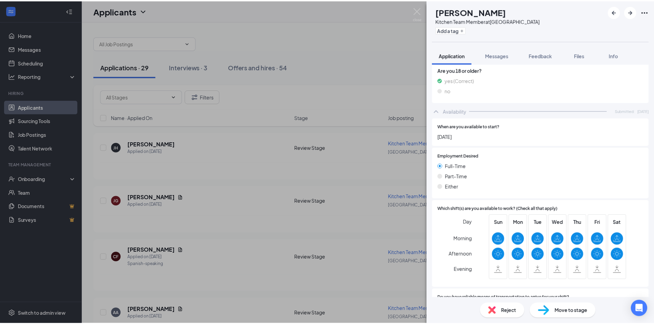
scroll to position [618, 0]
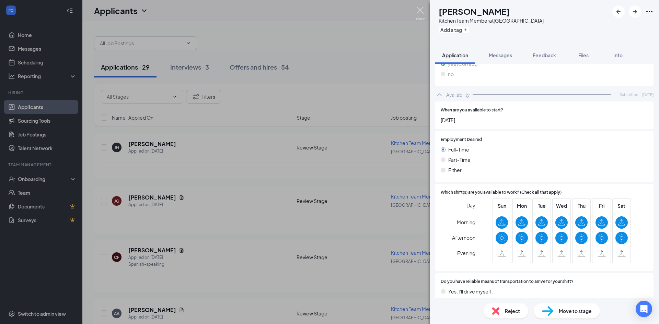
click at [421, 12] on img at bounding box center [420, 13] width 9 height 13
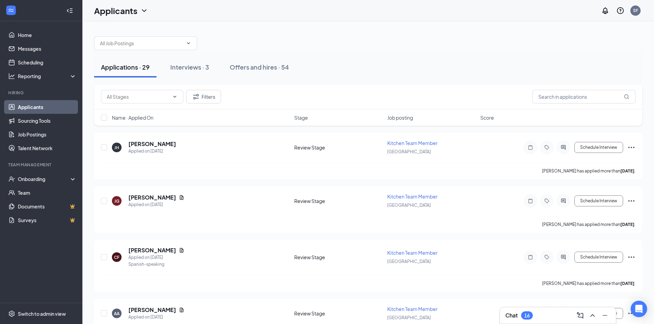
click at [35, 106] on link "Applicants" at bounding box center [47, 107] width 59 height 14
click at [38, 36] on link "Home" at bounding box center [47, 35] width 59 height 14
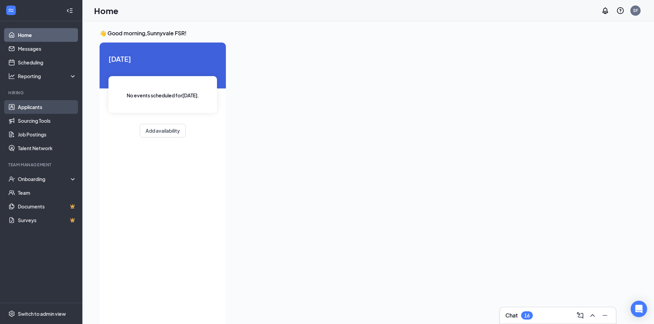
click at [41, 105] on link "Applicants" at bounding box center [47, 107] width 59 height 14
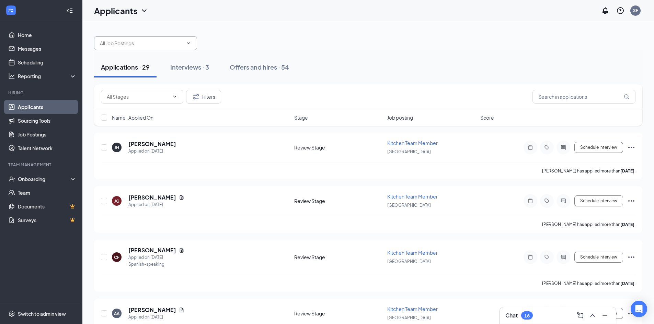
click at [188, 40] on span at bounding box center [145, 43] width 103 height 14
click at [191, 43] on icon "ChevronDown" at bounding box center [188, 43] width 5 height 5
click at [188, 45] on icon "ChevronDown" at bounding box center [188, 43] width 5 height 5
click at [250, 41] on div at bounding box center [368, 40] width 548 height 21
click at [34, 106] on link "Applicants" at bounding box center [47, 107] width 59 height 14
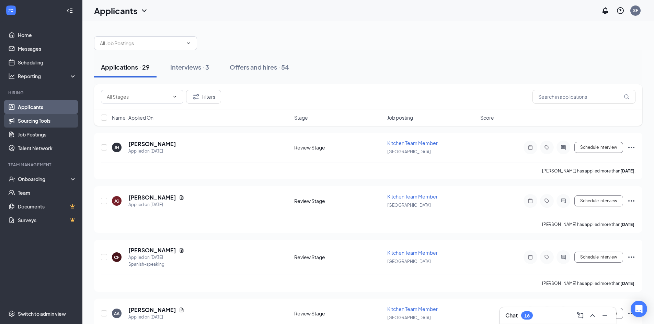
click at [30, 119] on link "Sourcing Tools" at bounding box center [47, 121] width 59 height 14
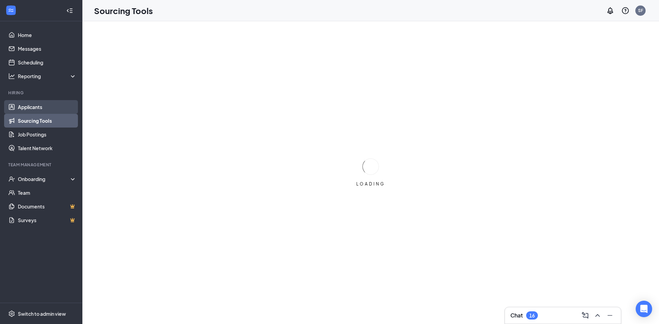
click at [34, 108] on link "Applicants" at bounding box center [47, 107] width 59 height 14
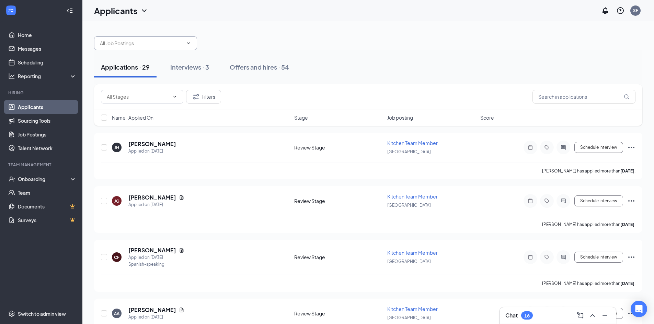
click at [185, 42] on span at bounding box center [187, 43] width 7 height 5
click at [186, 44] on icon "ChevronDown" at bounding box center [188, 43] width 5 height 5
click at [193, 66] on div "Interviews · 3" at bounding box center [189, 67] width 39 height 9
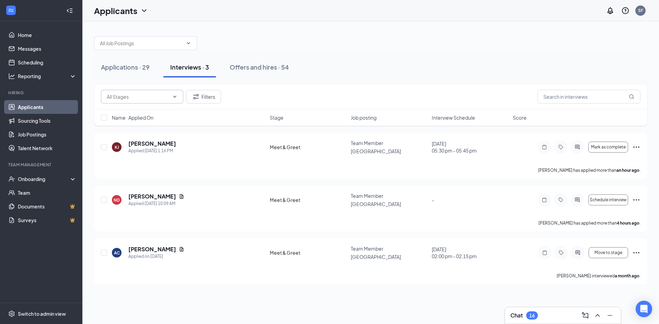
click at [148, 100] on input "text" at bounding box center [138, 97] width 62 height 8
click at [137, 158] on div "Meet & Greet (25)" at bounding box center [131, 157] width 39 height 8
type input "Meet & Greet (25)"
click at [170, 46] on input "text" at bounding box center [141, 43] width 83 height 8
click at [385, 41] on div "Team Member ([GEOGRAPHIC_DATA]) Kitchen Team Member ([GEOGRAPHIC_DATA]) Deliver…" at bounding box center [370, 40] width 553 height 21
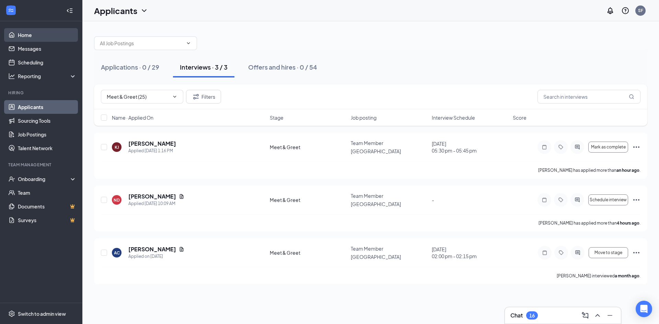
click at [22, 34] on link "Home" at bounding box center [47, 35] width 59 height 14
